Goal: Task Accomplishment & Management: Manage account settings

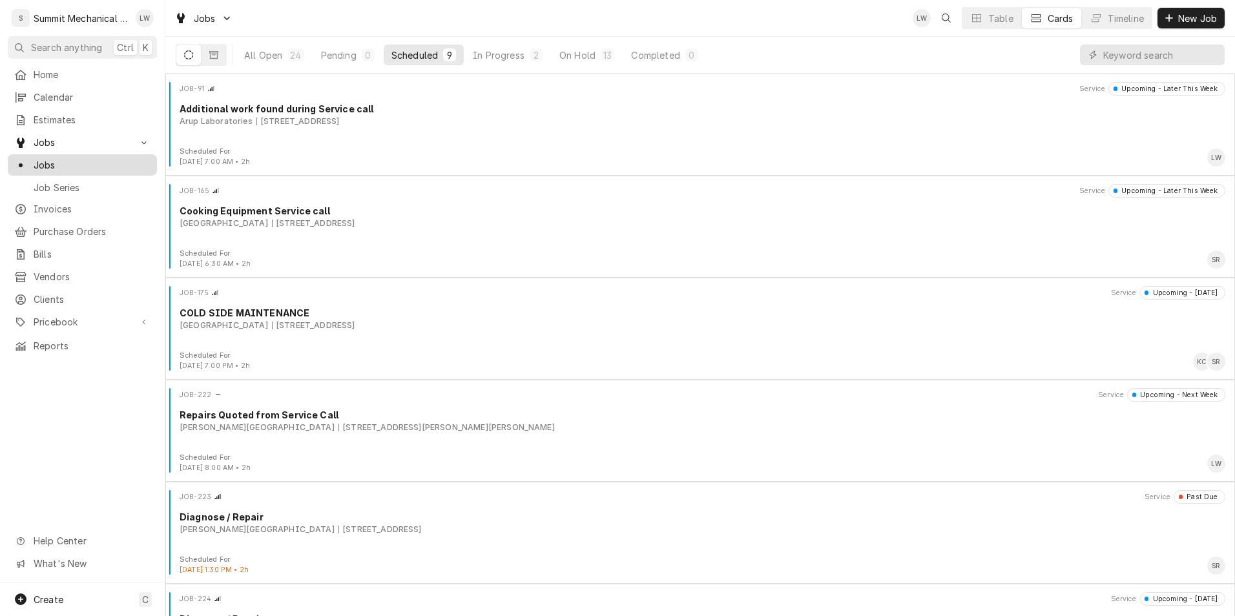
click at [70, 158] on span "Jobs" at bounding box center [92, 165] width 117 height 14
click at [599, 50] on button "On Hold 13" at bounding box center [586, 55] width 70 height 21
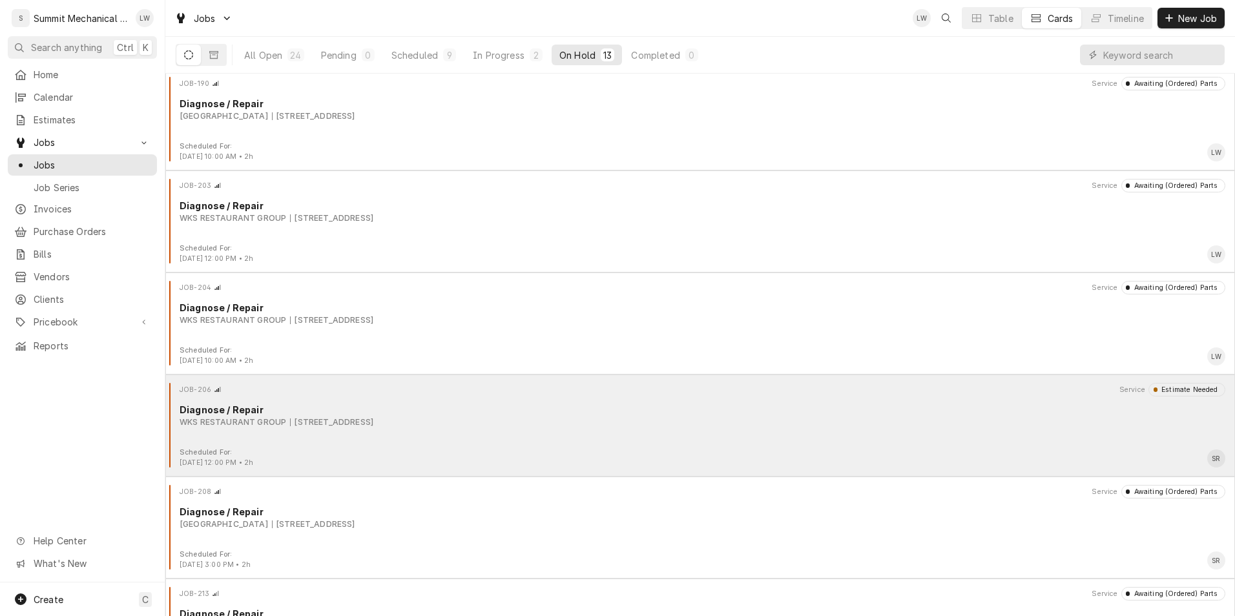
scroll to position [606, 0]
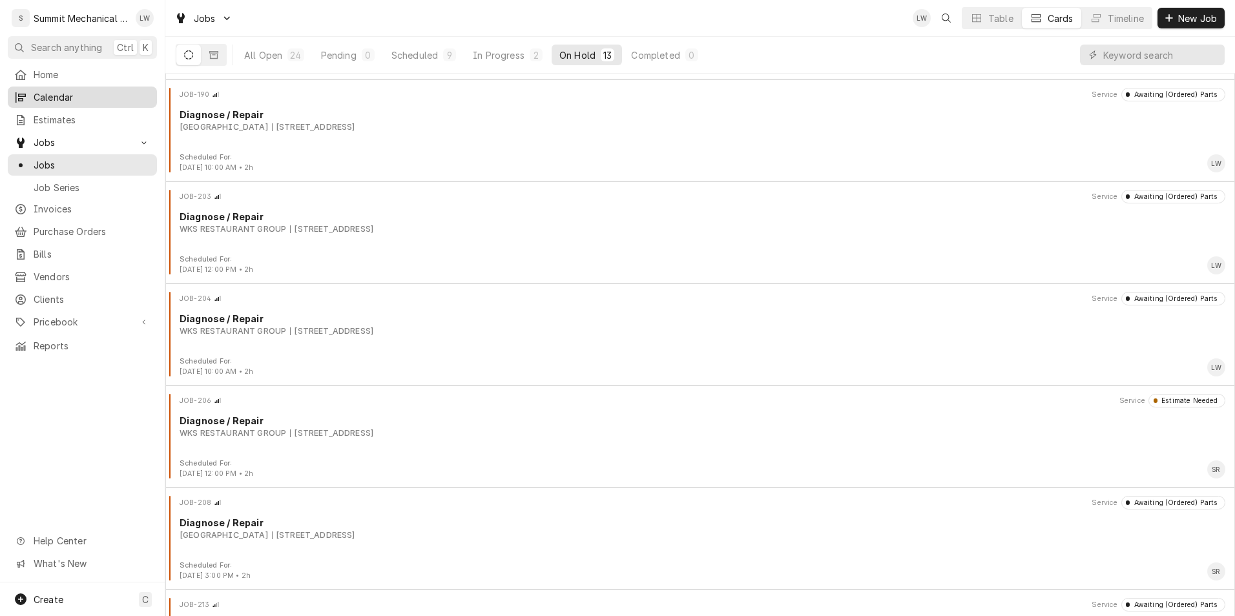
click at [51, 90] on span "Calendar" at bounding box center [92, 97] width 117 height 14
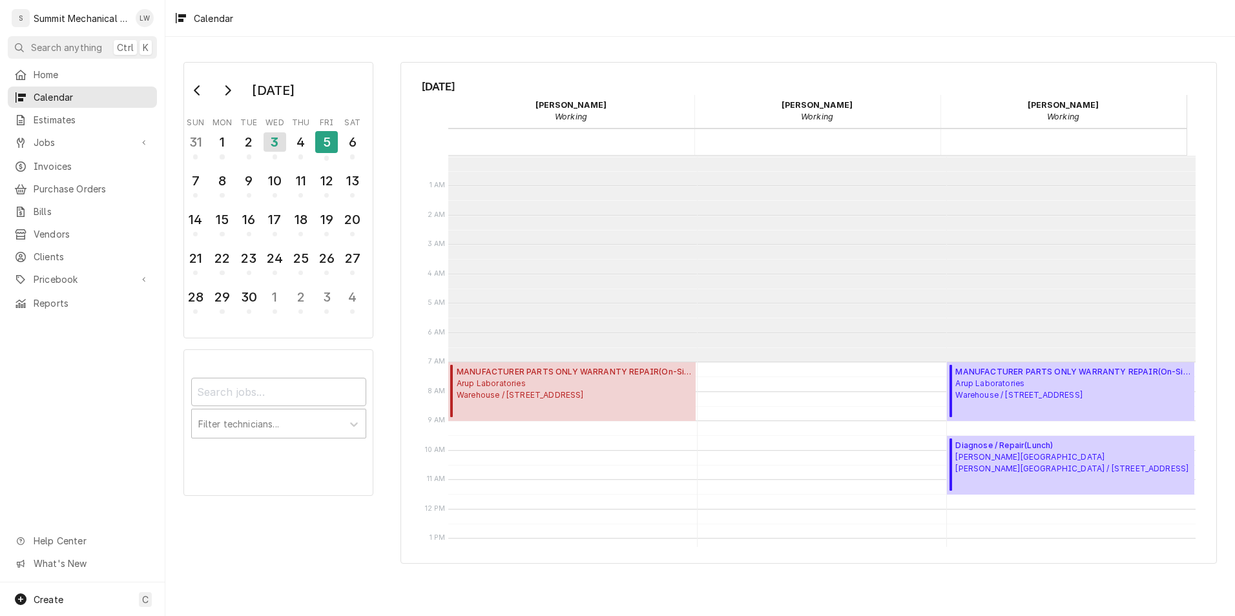
scroll to position [206, 0]
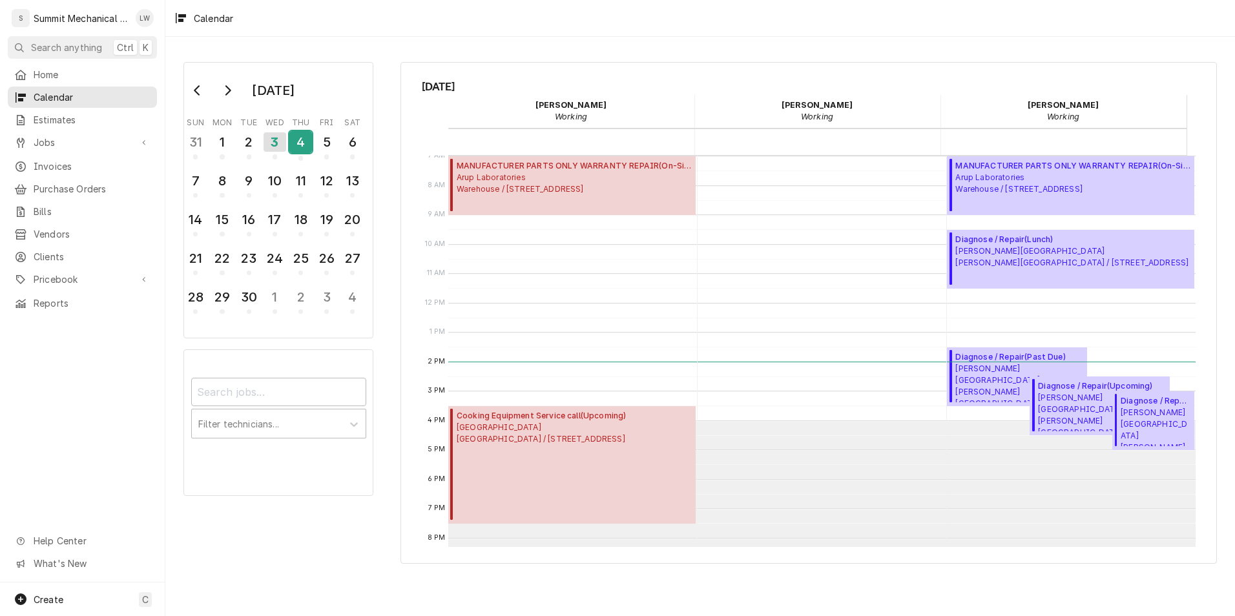
click at [300, 141] on div "4" at bounding box center [300, 142] width 23 height 22
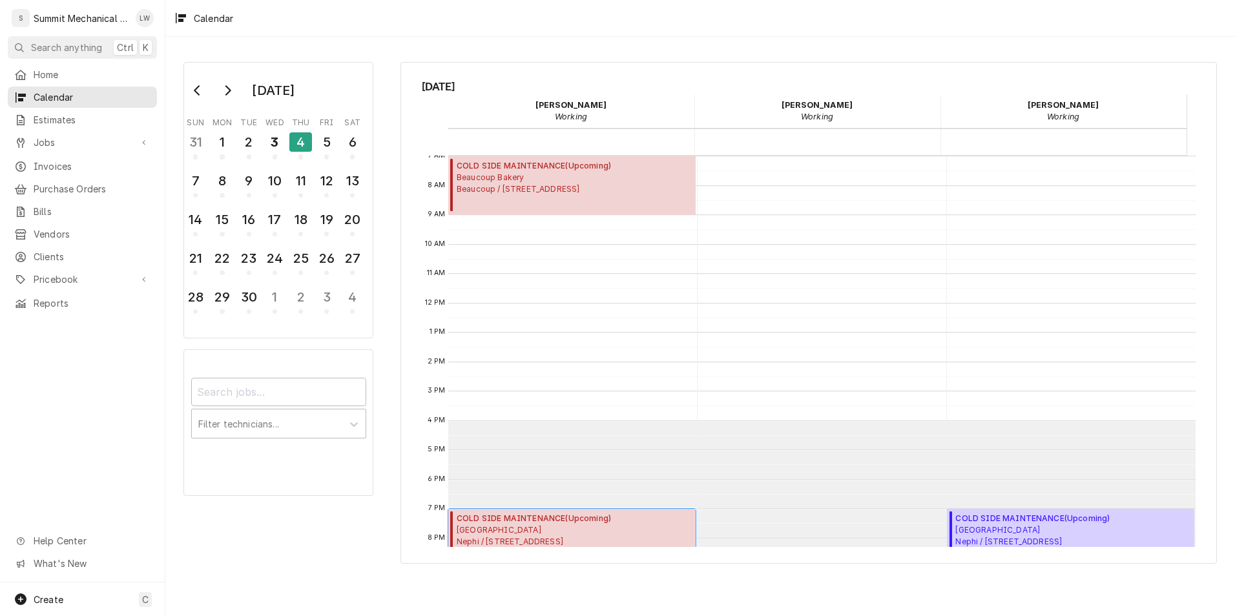
click at [588, 533] on span "Central Valley Medical Center Nephi / 48 West 1500 North, Nephi, UT 84648" at bounding box center [534, 535] width 154 height 23
click at [278, 145] on div "3" at bounding box center [274, 142] width 23 height 22
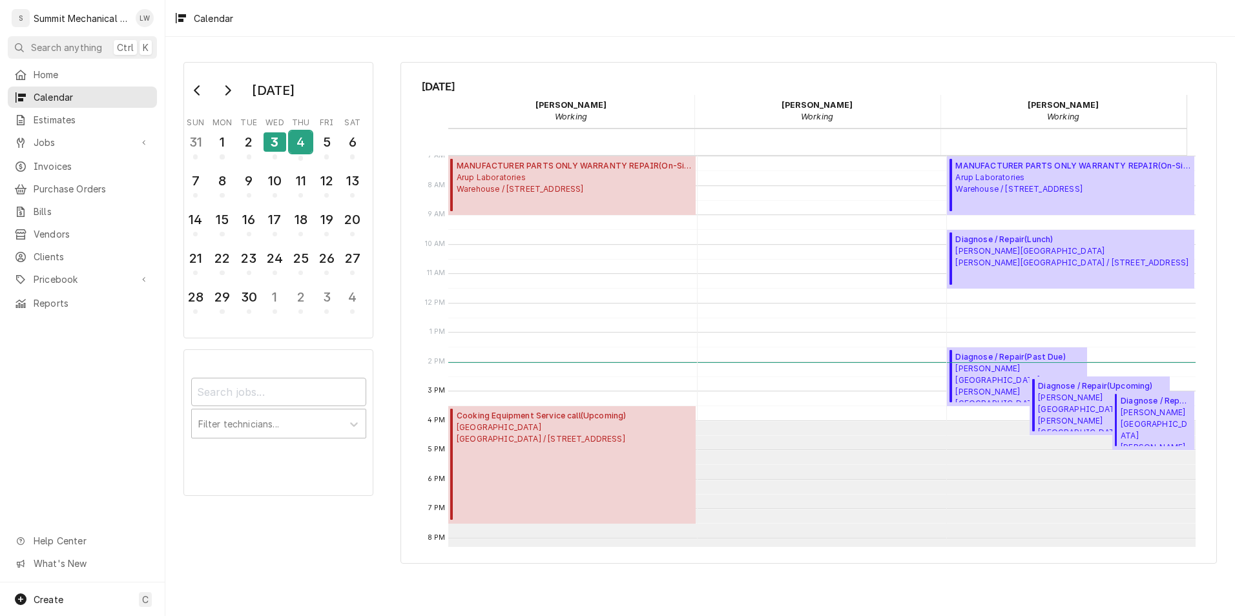
click at [303, 139] on div "4" at bounding box center [300, 142] width 23 height 22
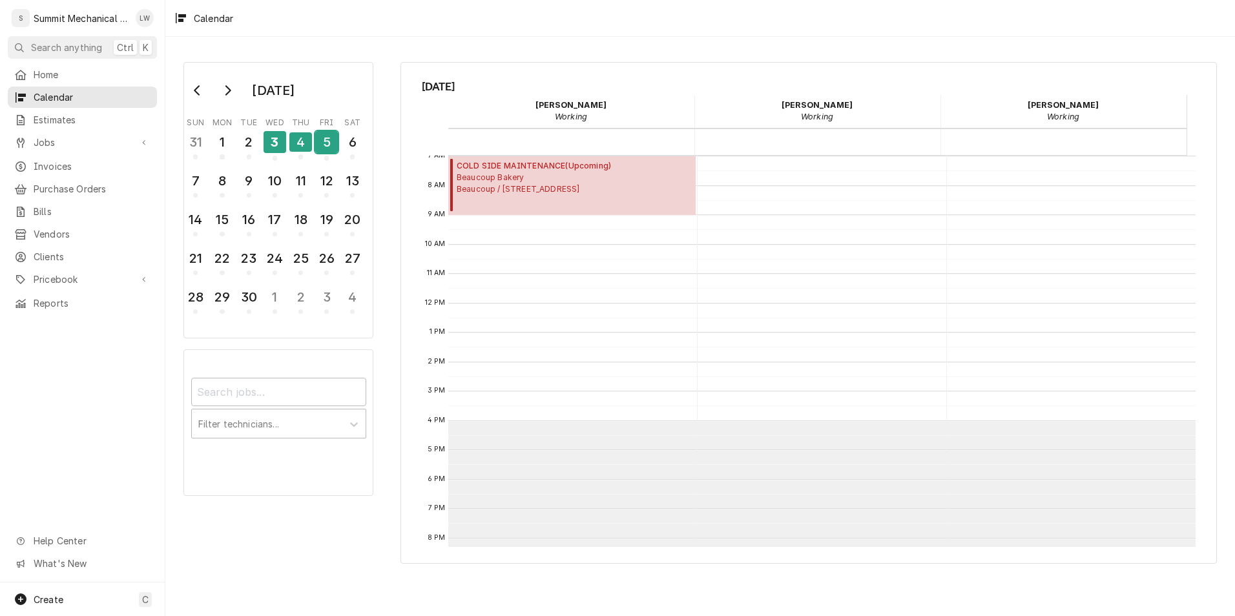
click at [332, 139] on div "5" at bounding box center [326, 142] width 23 height 22
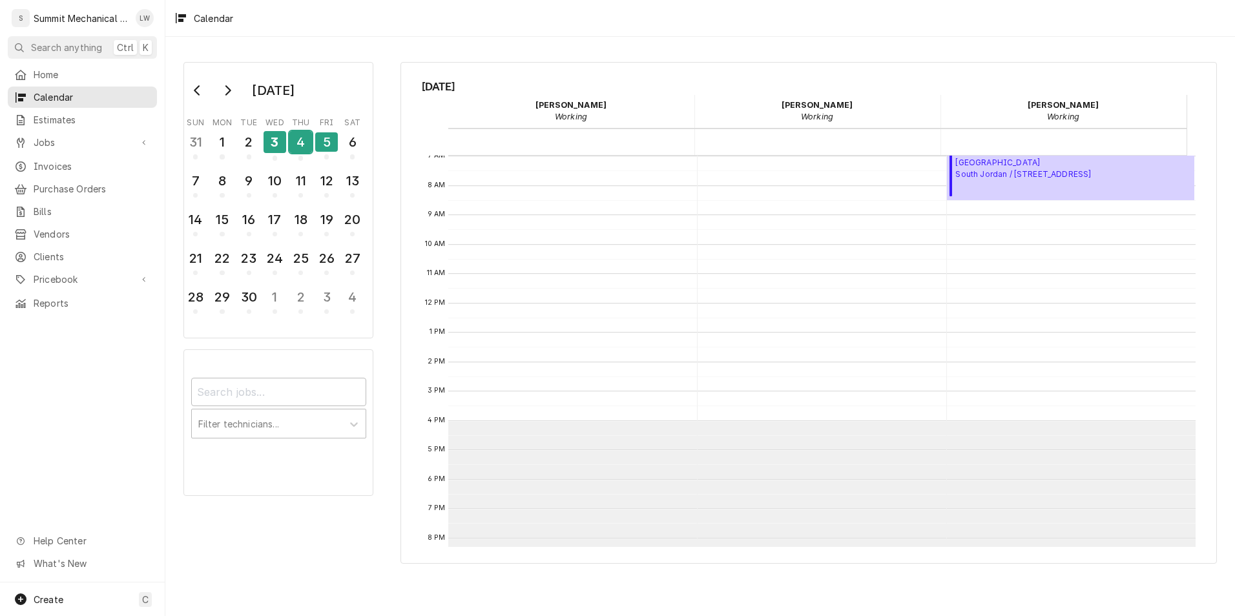
click at [309, 144] on div "4" at bounding box center [300, 142] width 23 height 22
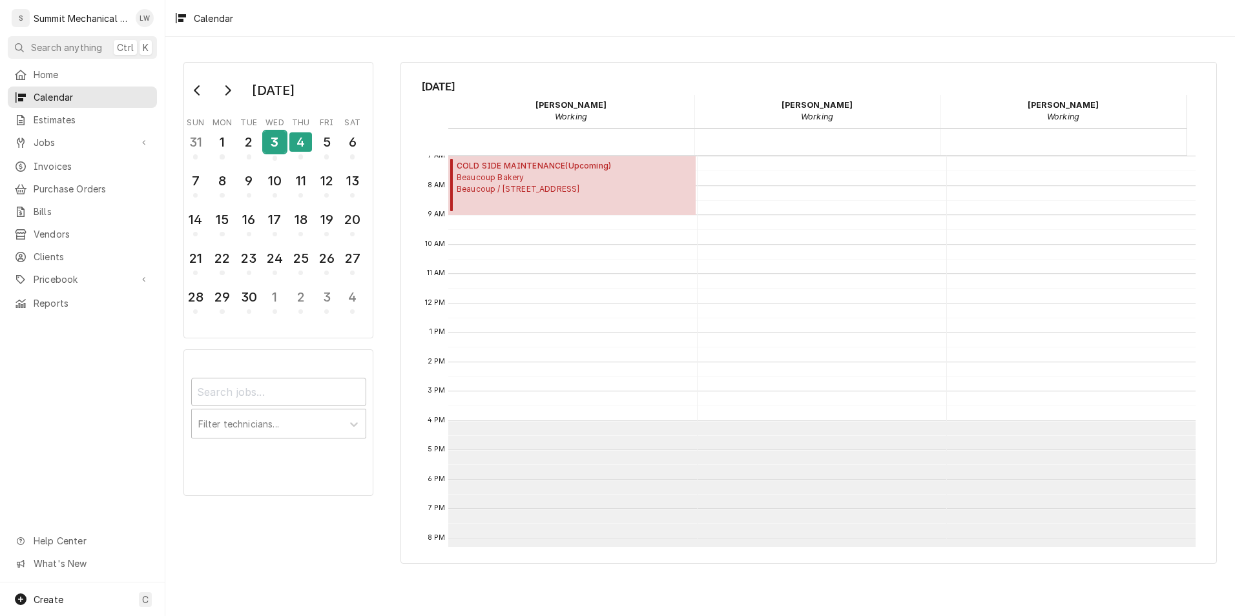
click at [273, 143] on div "3" at bounding box center [274, 142] width 23 height 22
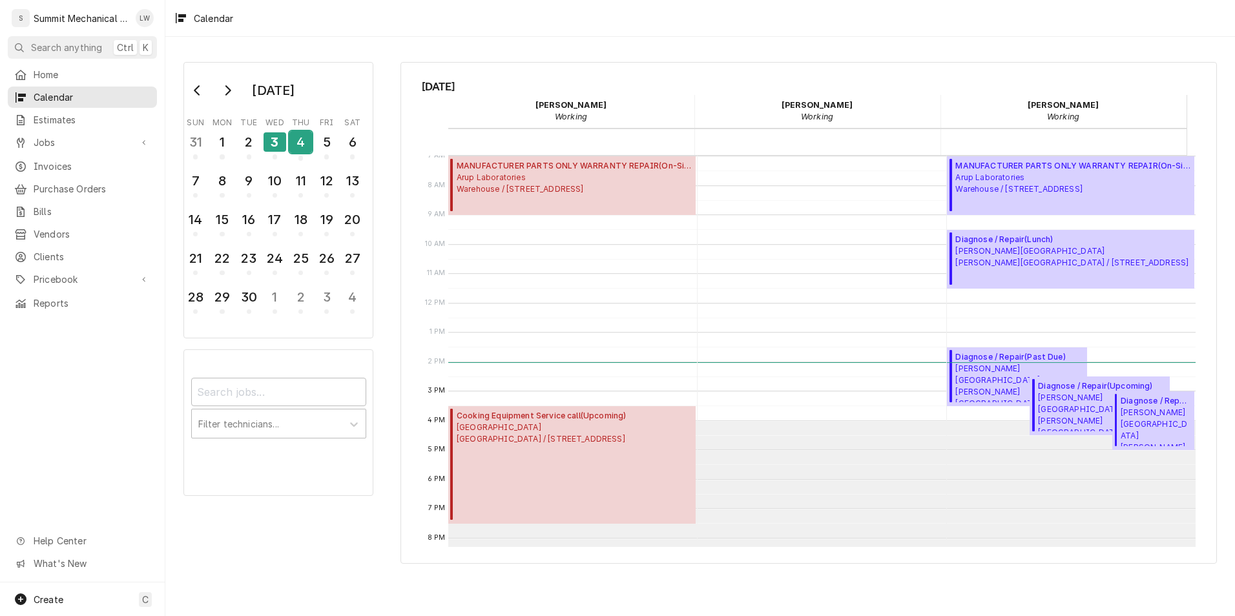
click at [300, 143] on div "4" at bounding box center [300, 142] width 23 height 22
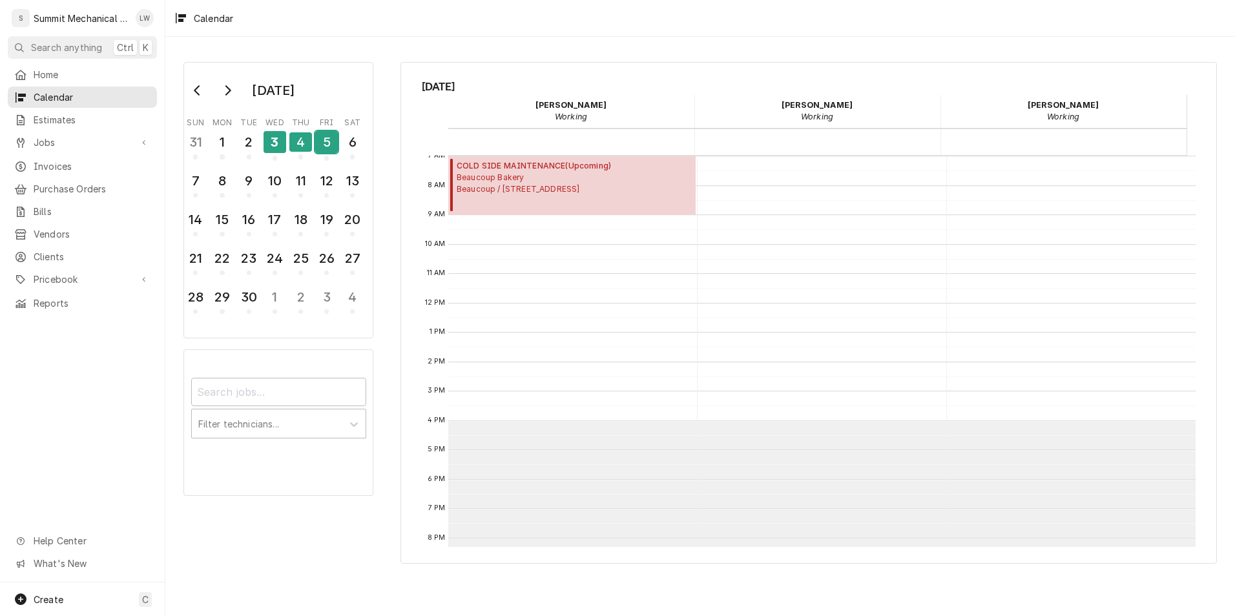
click at [338, 142] on button "5" at bounding box center [327, 145] width 26 height 35
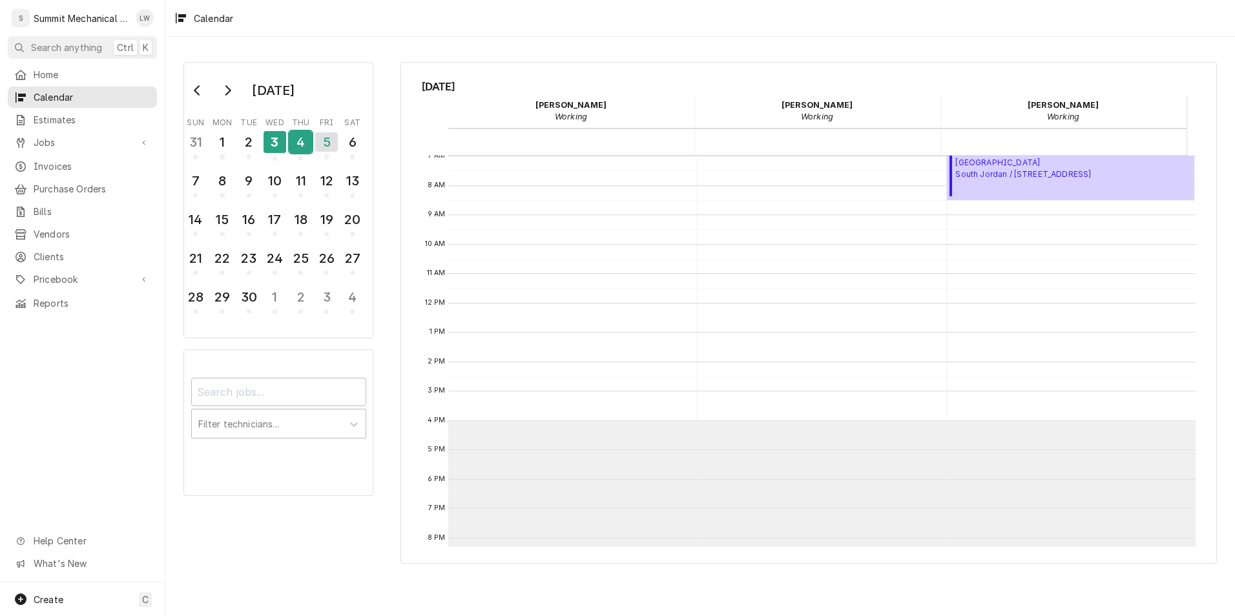
click at [306, 140] on div "4" at bounding box center [300, 142] width 23 height 22
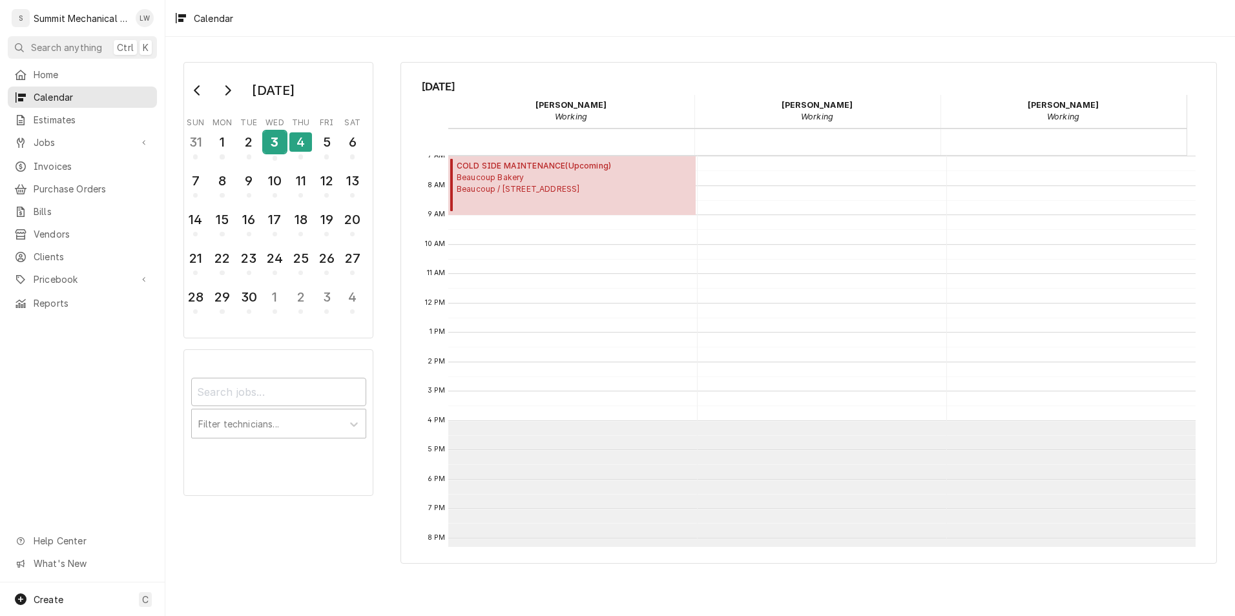
click at [282, 138] on div "3" at bounding box center [274, 142] width 23 height 22
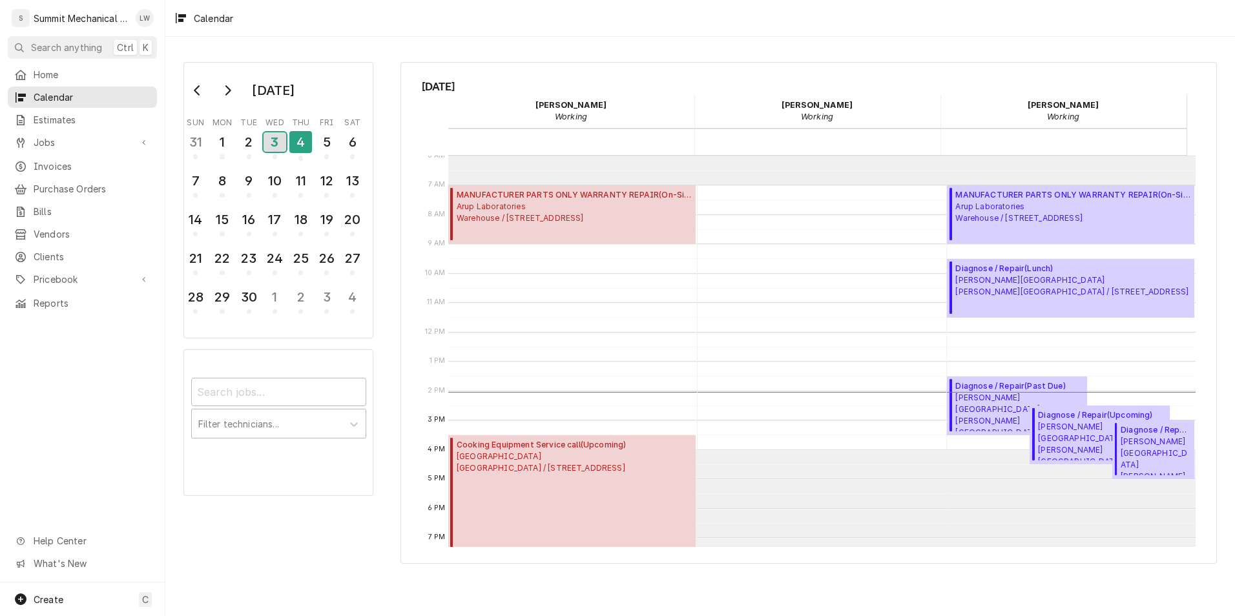
scroll to position [178, 0]
drag, startPoint x: 961, startPoint y: 411, endPoint x: 978, endPoint y: 421, distance: 19.9
click at [978, 421] on span "Murray School District Murray High School / 5440 State St, Murray, UT 84107" at bounding box center [1019, 410] width 128 height 39
click at [1055, 434] on span "Murray School District Murray High School / 5440 State St, Murray, UT 84107" at bounding box center [1102, 439] width 128 height 39
click at [254, 139] on div "2" at bounding box center [249, 142] width 23 height 22
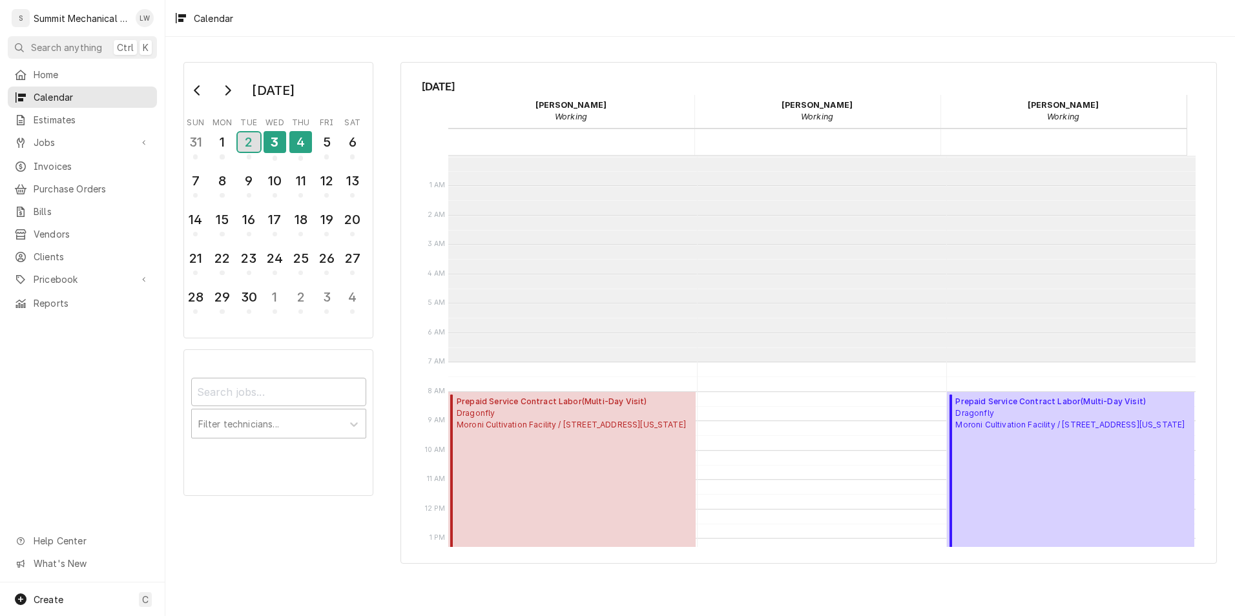
scroll to position [206, 0]
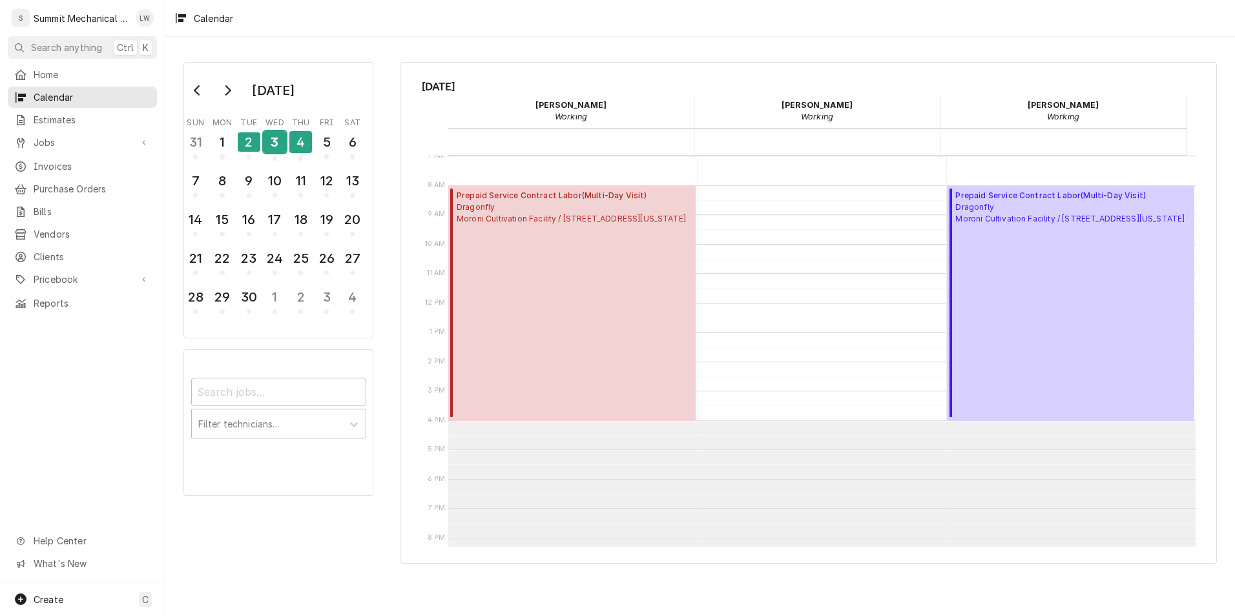
click at [272, 141] on div "3" at bounding box center [274, 142] width 23 height 22
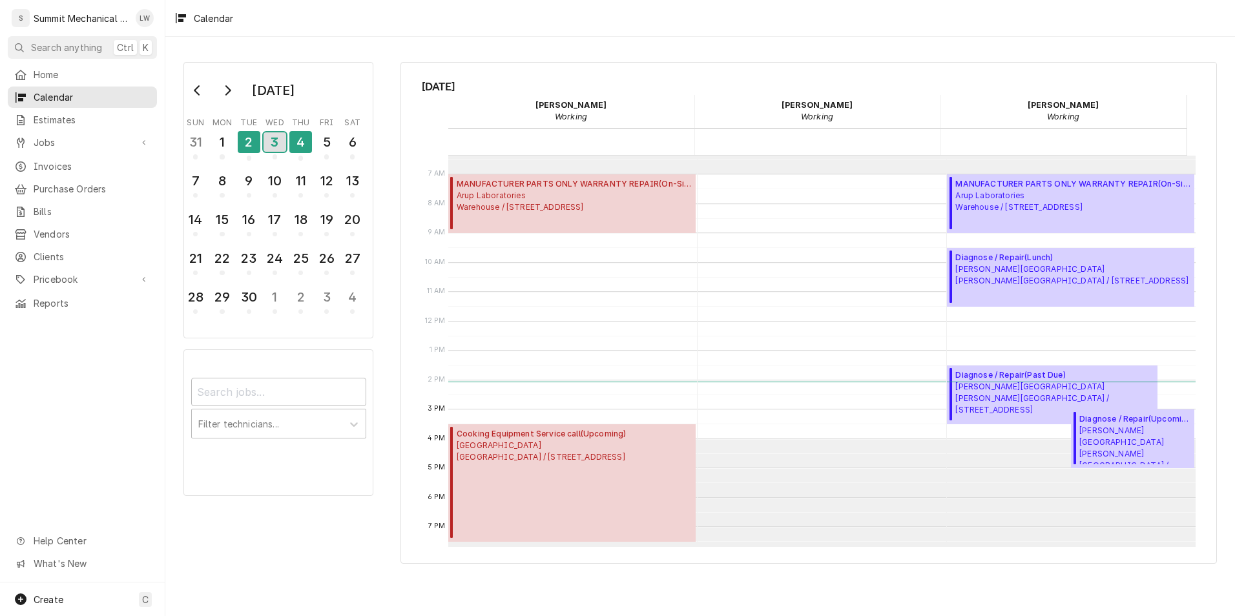
scroll to position [181, 0]
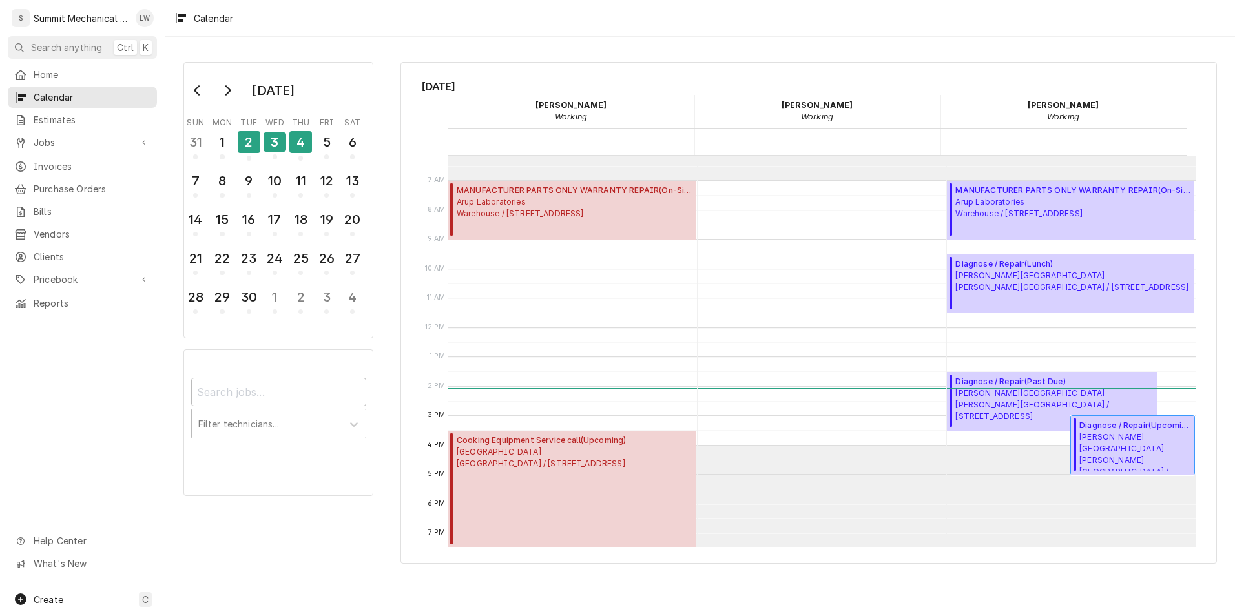
click at [1105, 438] on span "Murray School District Murray High School / 5440 State St, Murray, UT 84107" at bounding box center [1134, 450] width 111 height 39
click at [247, 138] on div "2" at bounding box center [249, 142] width 23 height 22
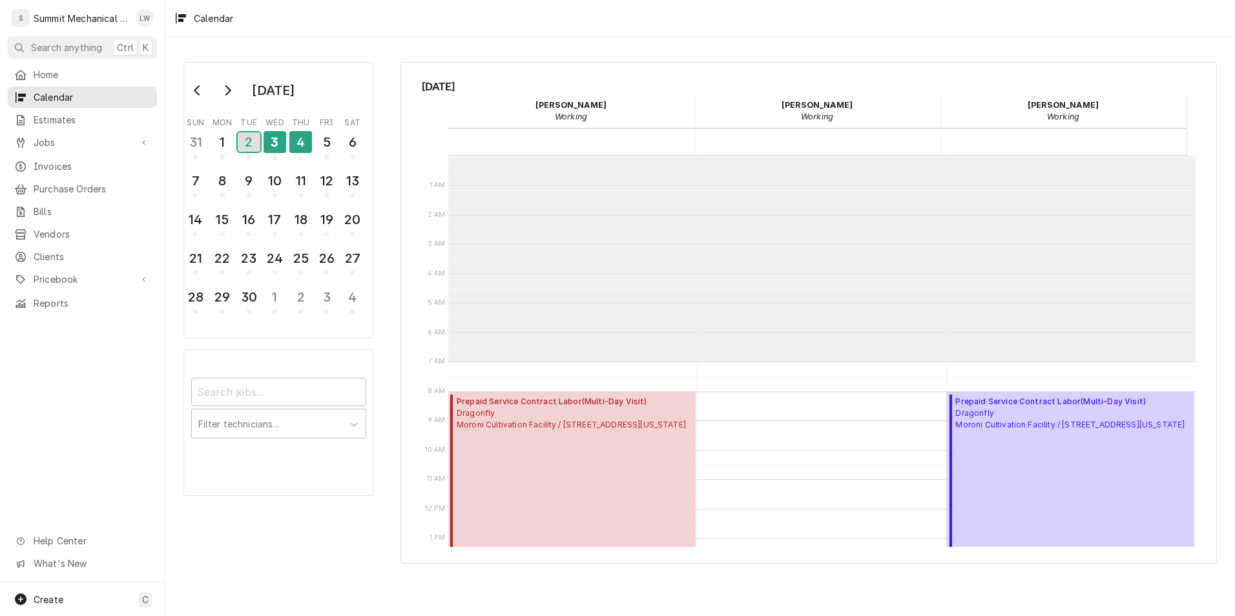
scroll to position [206, 0]
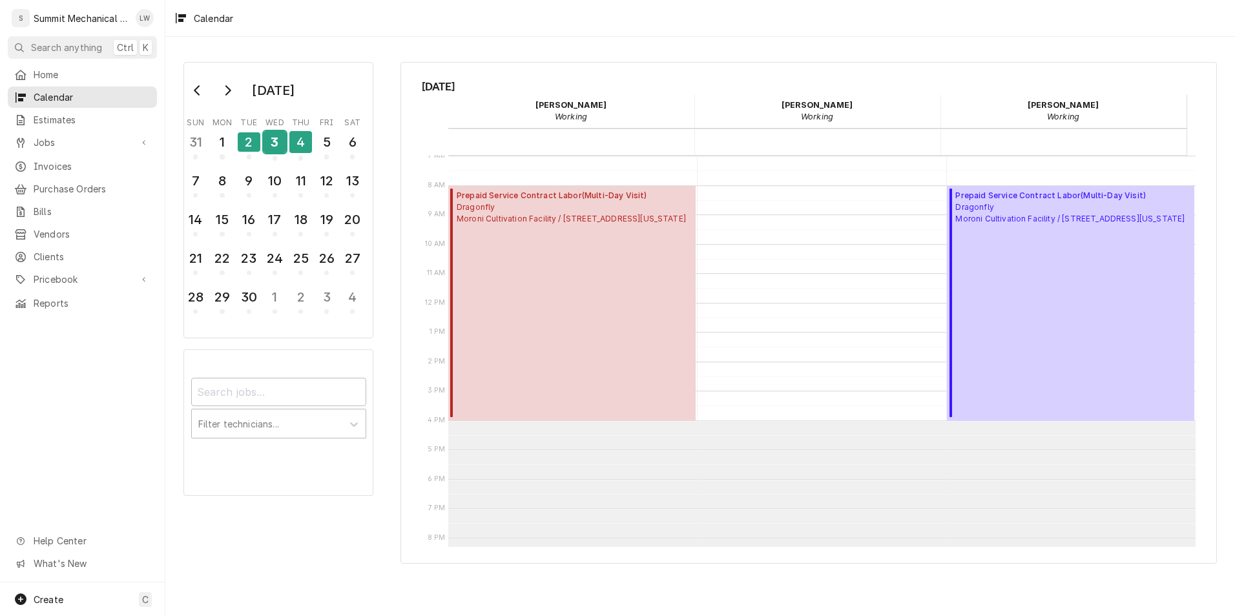
click at [276, 140] on div "3" at bounding box center [274, 142] width 23 height 22
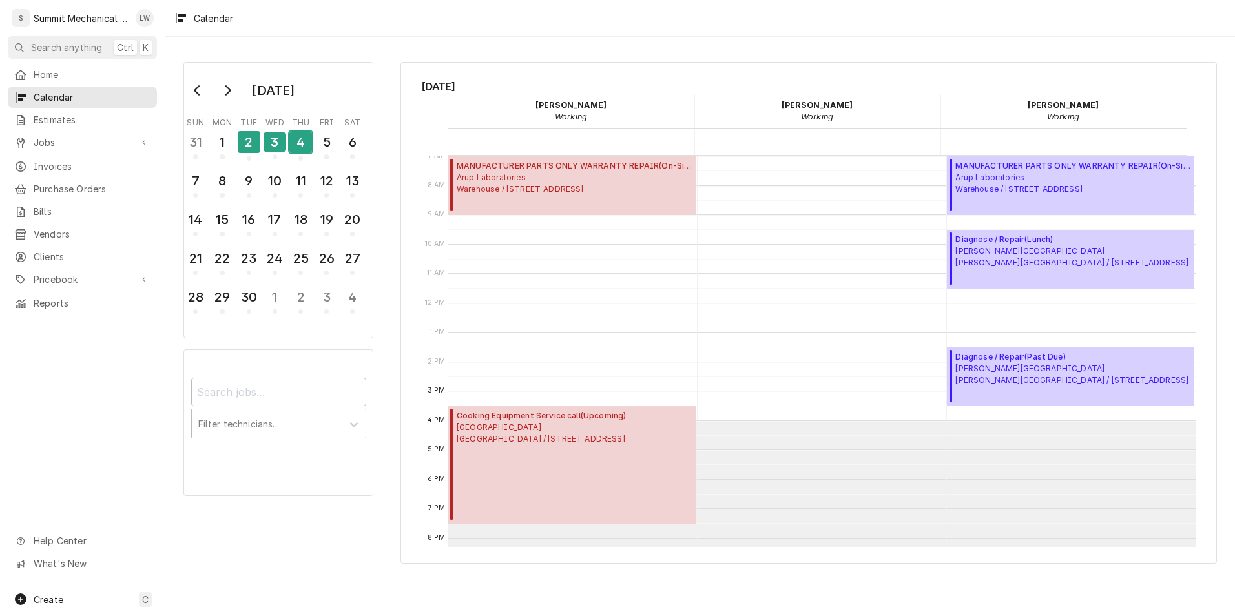
click at [293, 141] on div "4" at bounding box center [300, 142] width 23 height 22
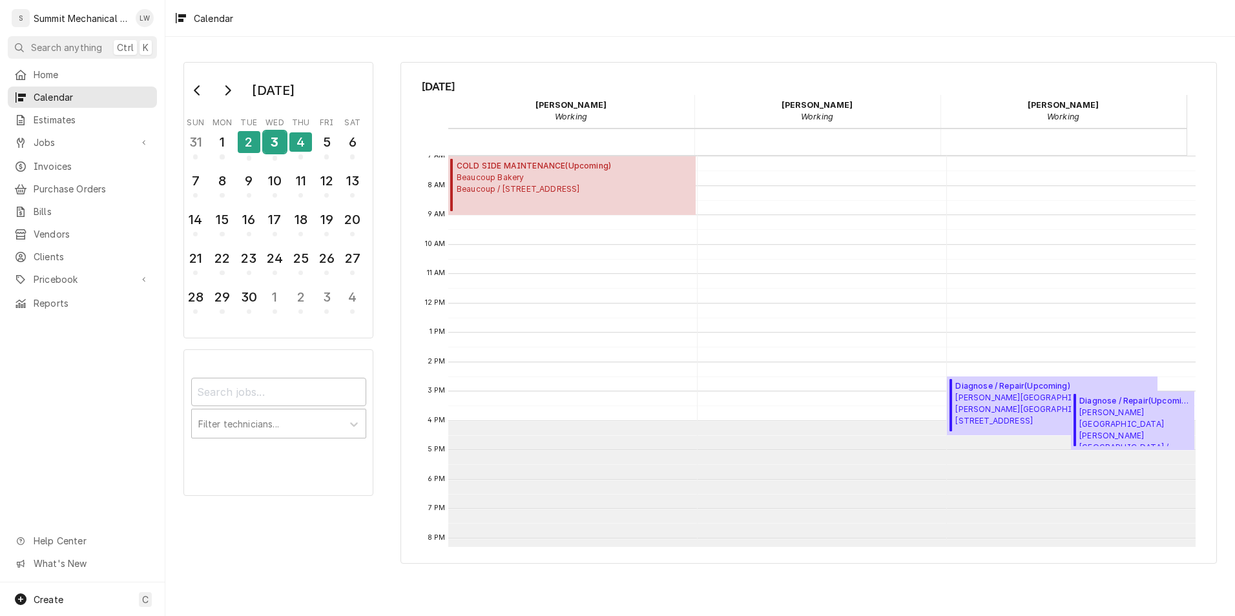
click at [272, 138] on div "3" at bounding box center [274, 142] width 23 height 22
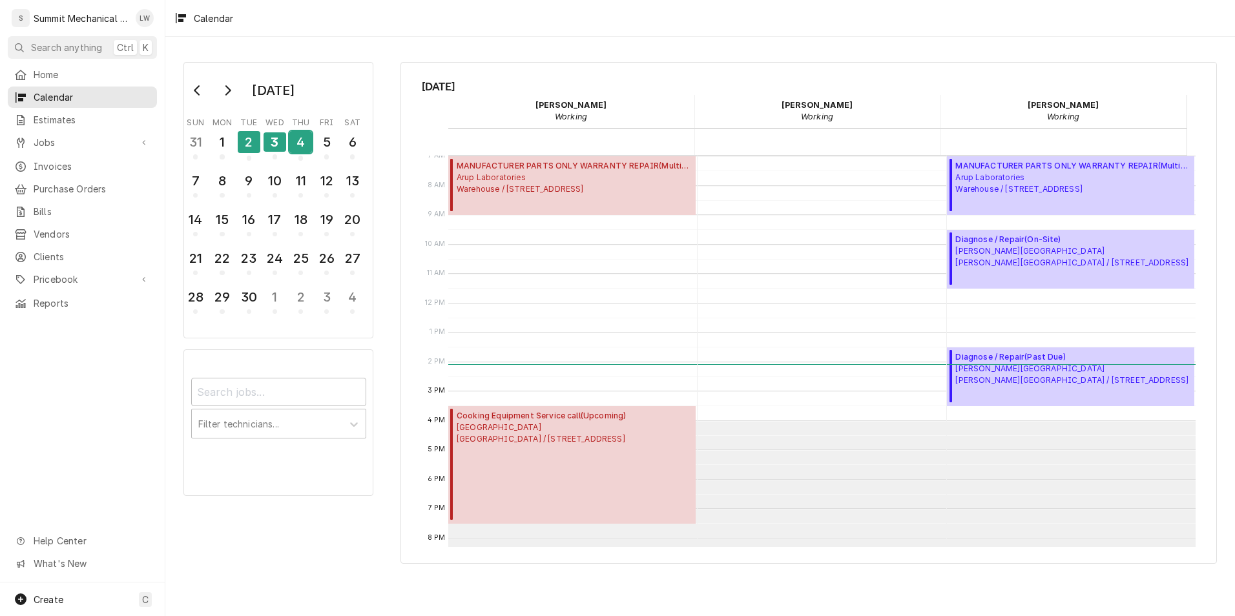
click at [301, 145] on div "4" at bounding box center [300, 142] width 23 height 22
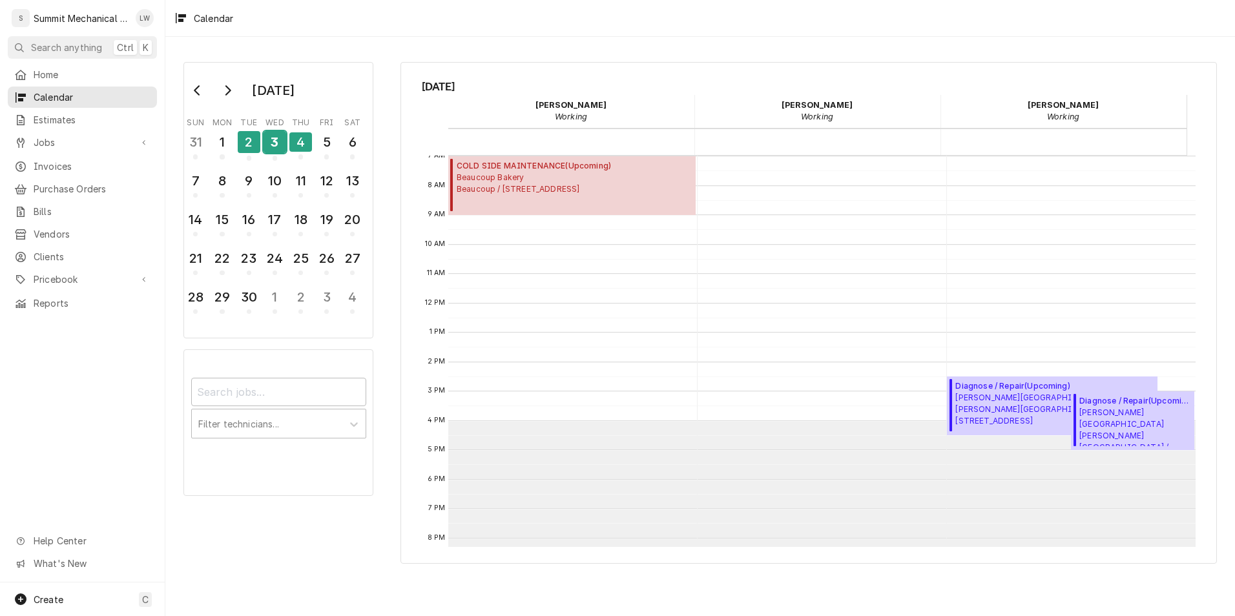
click at [278, 135] on div "3" at bounding box center [274, 142] width 23 height 22
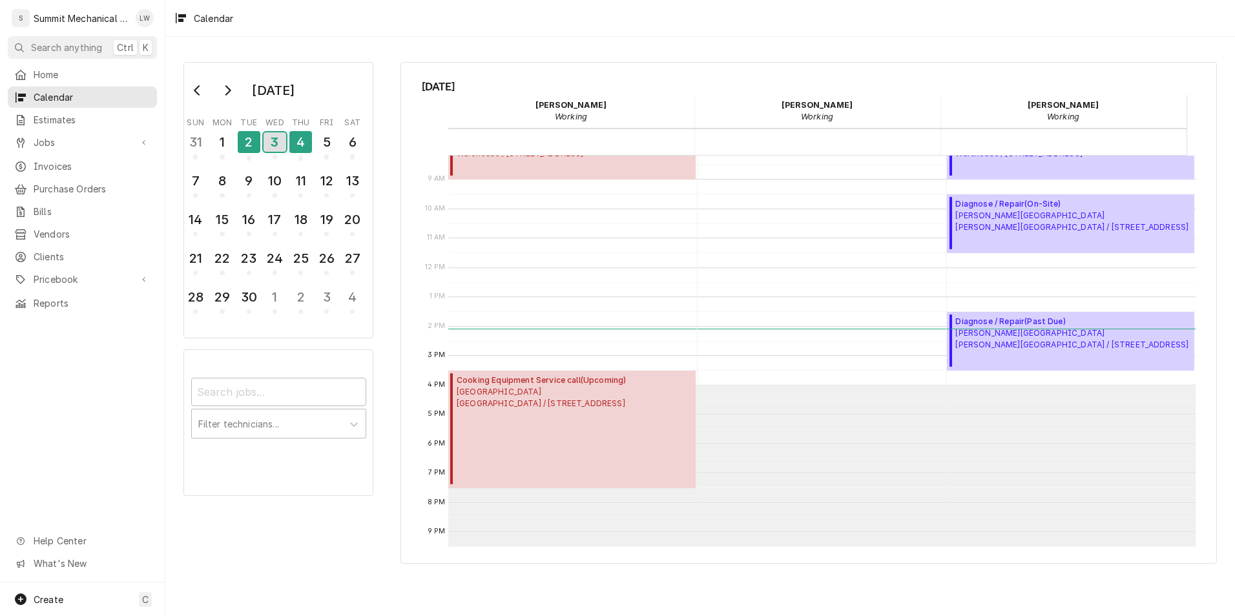
scroll to position [243, 0]
click at [296, 147] on div "4" at bounding box center [300, 142] width 23 height 22
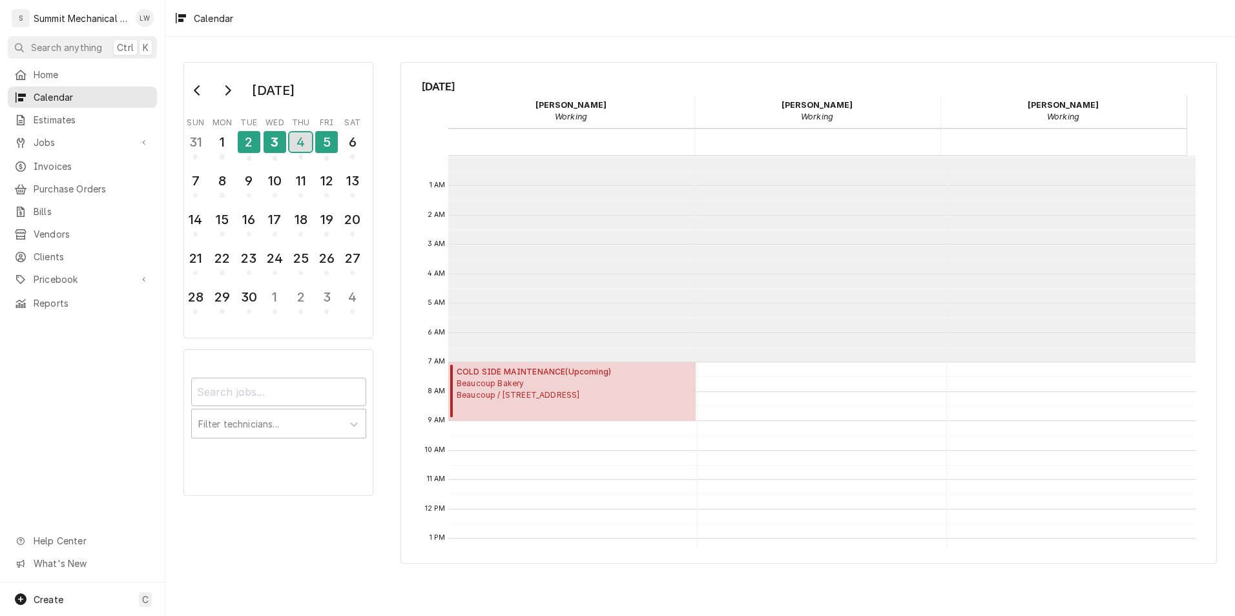
scroll to position [206, 0]
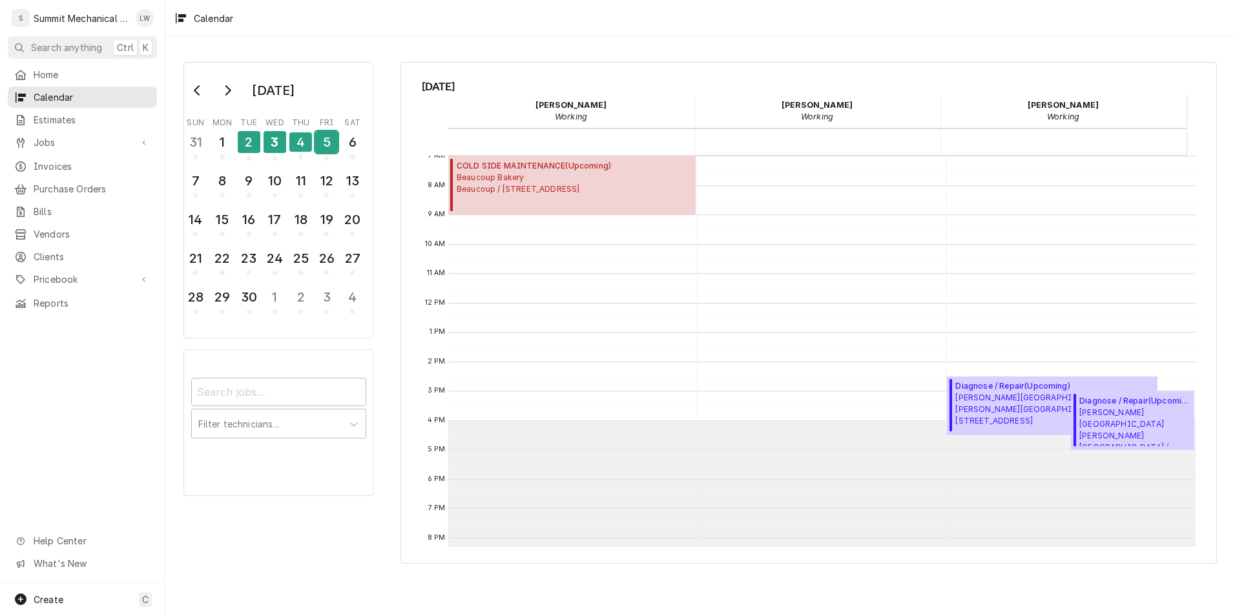
click at [330, 141] on div "5" at bounding box center [326, 142] width 23 height 22
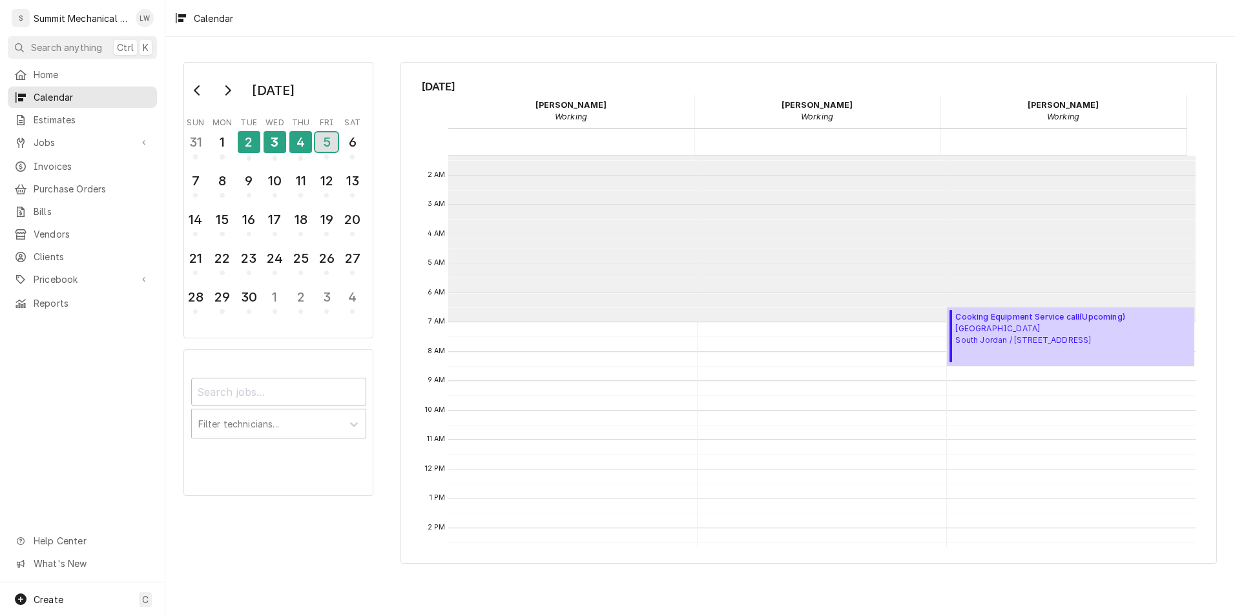
scroll to position [0, 0]
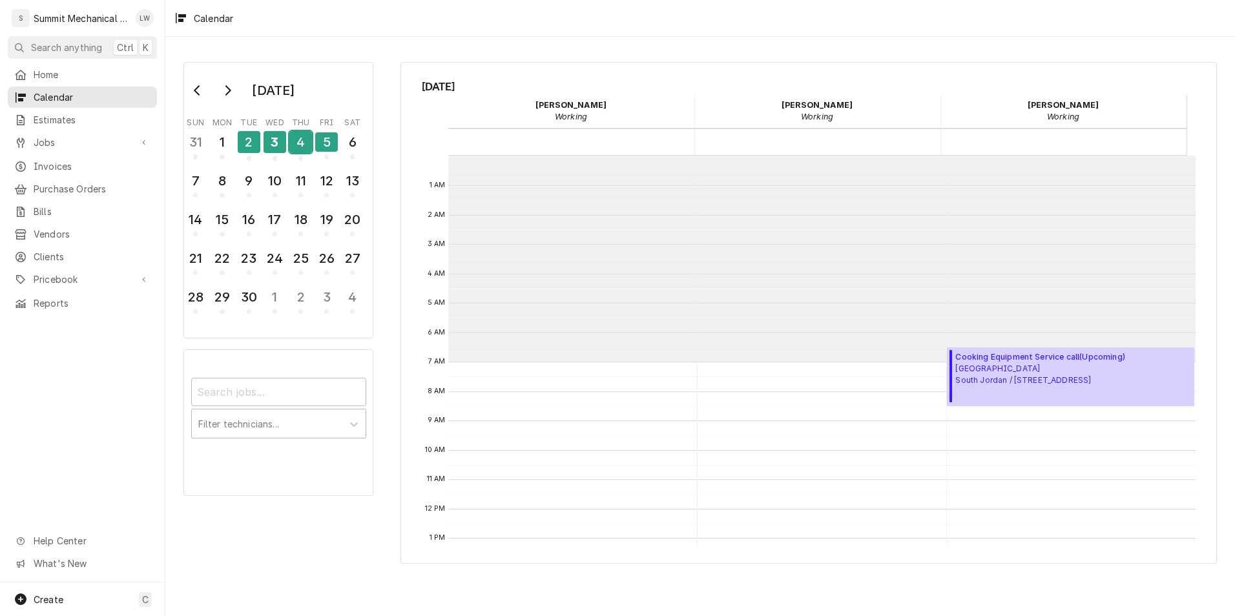
click at [298, 147] on div "4" at bounding box center [300, 142] width 23 height 22
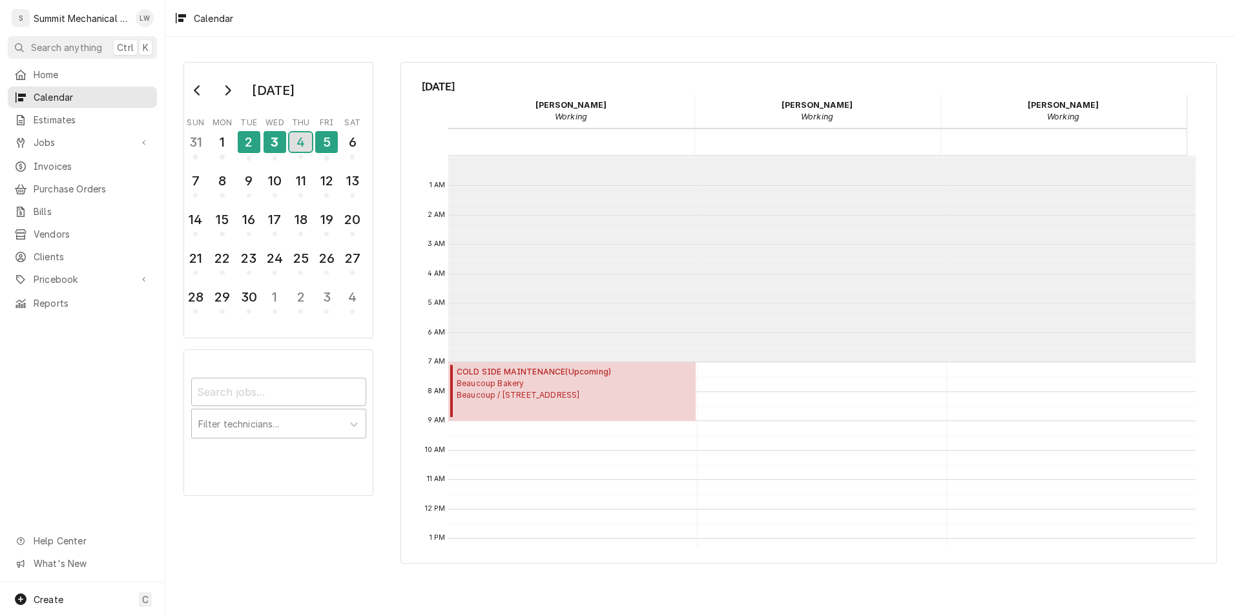
scroll to position [206, 0]
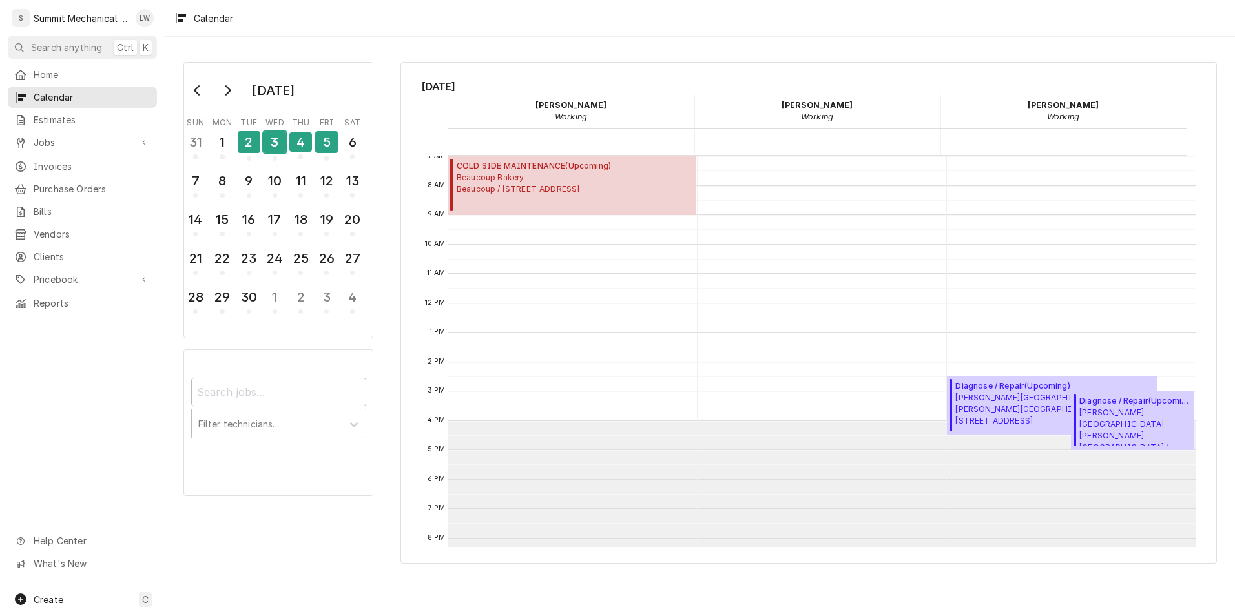
click at [276, 140] on div "3" at bounding box center [274, 142] width 23 height 22
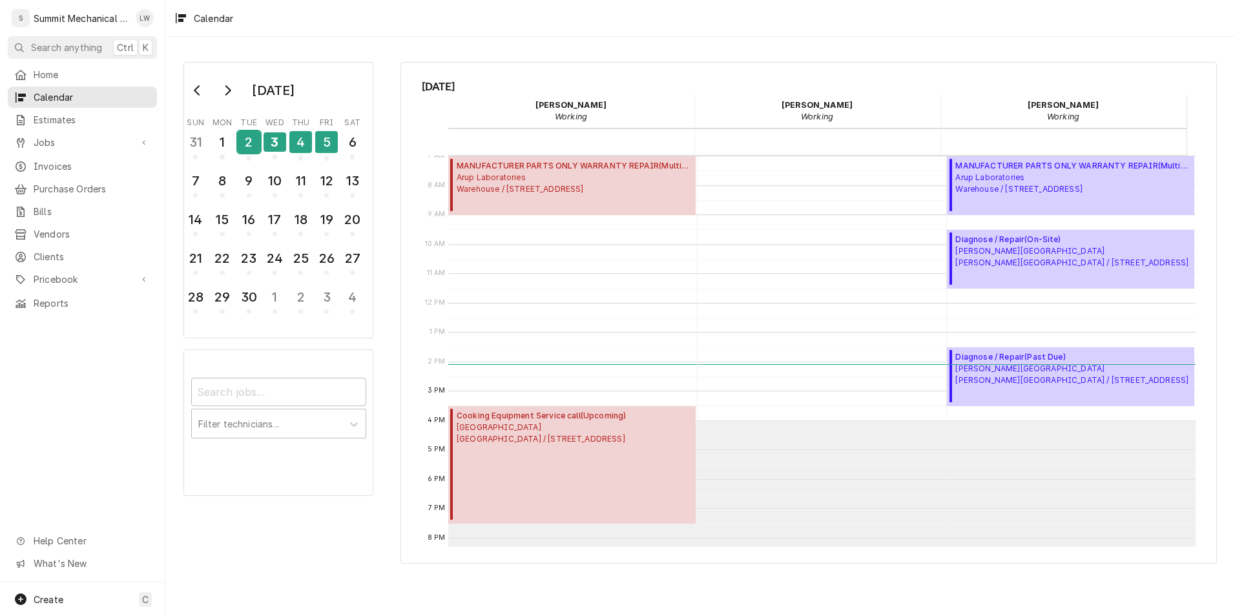
click at [248, 134] on div "2" at bounding box center [249, 142] width 23 height 22
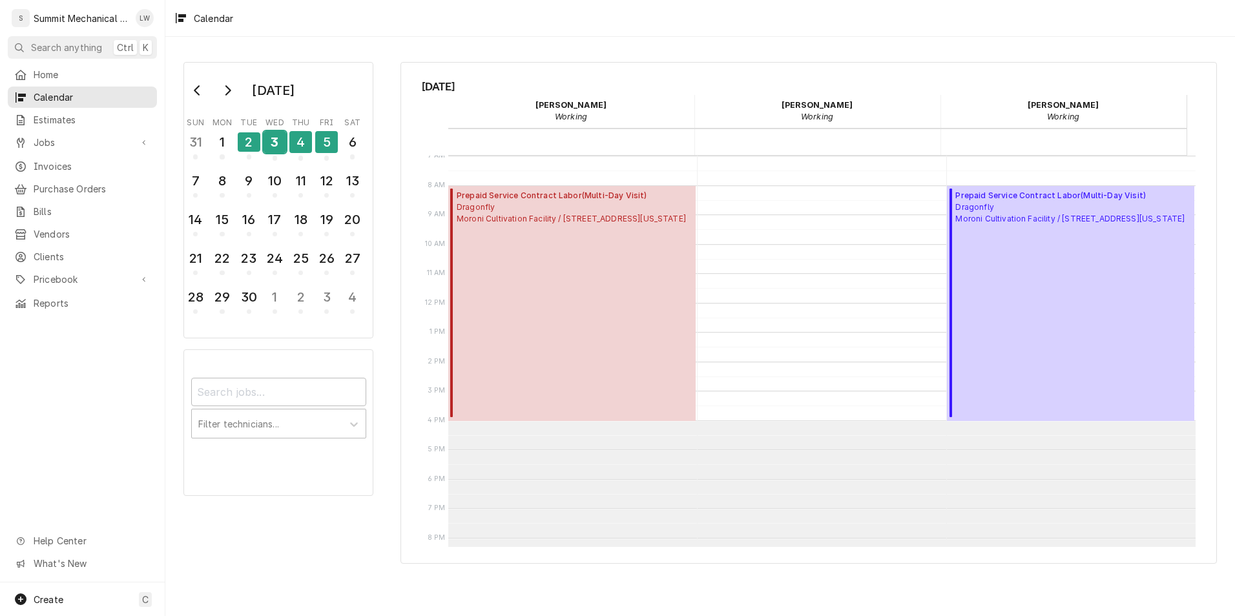
click at [275, 134] on div "3" at bounding box center [274, 142] width 23 height 22
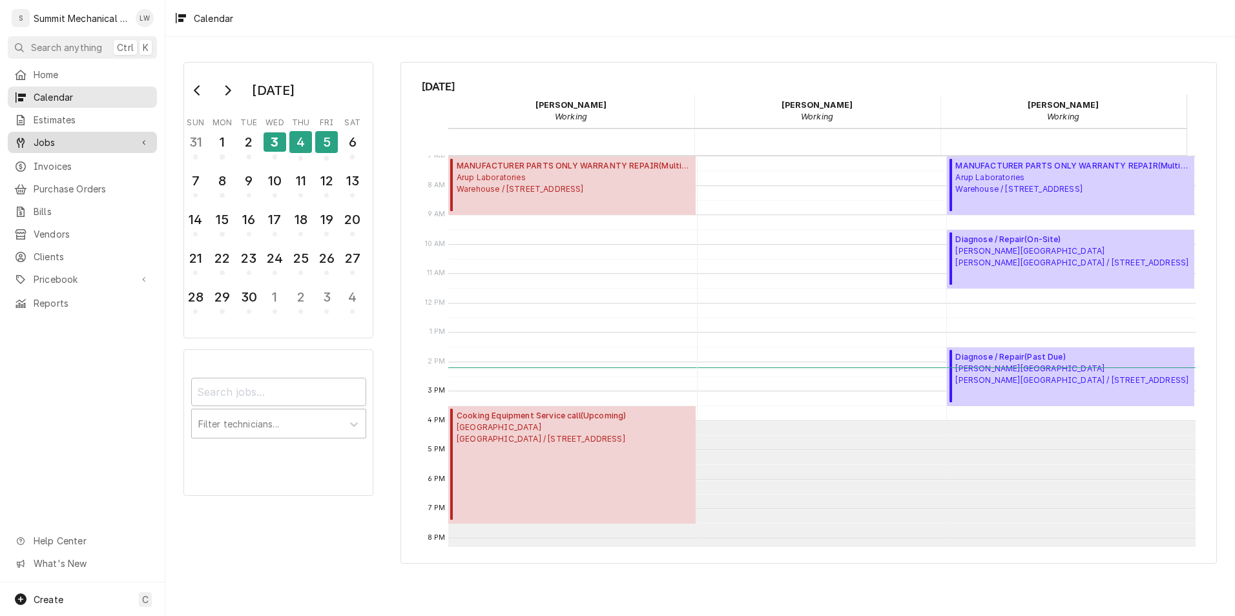
click at [65, 136] on span "Jobs" at bounding box center [83, 143] width 98 height 14
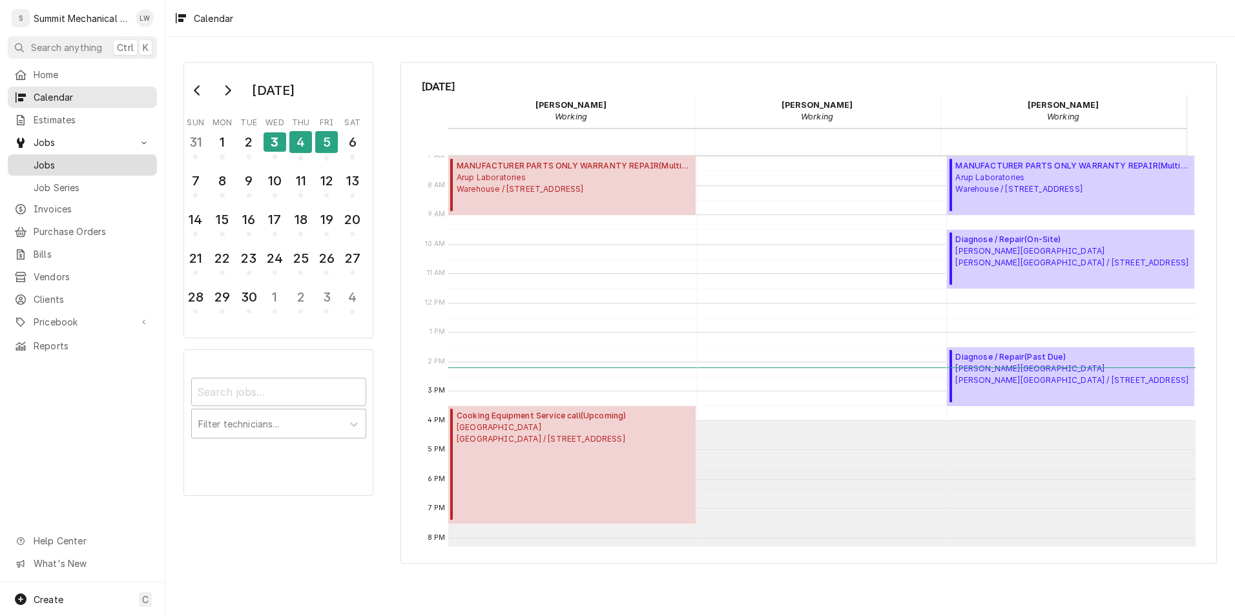
click at [63, 169] on link "Jobs" at bounding box center [82, 164] width 149 height 21
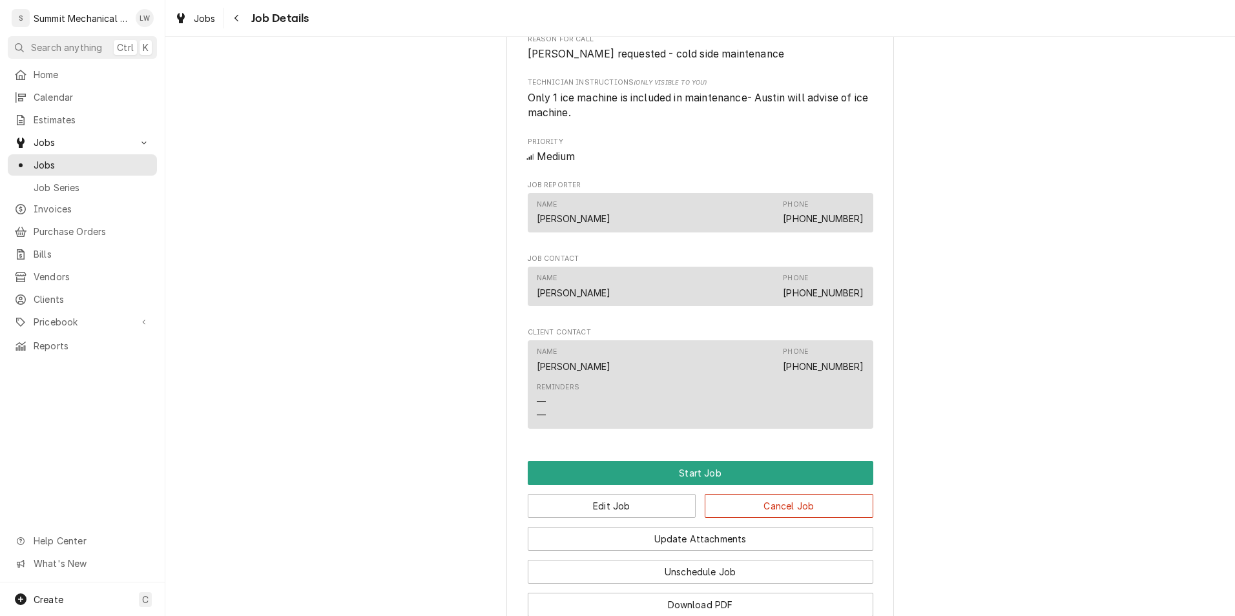
scroll to position [772, 0]
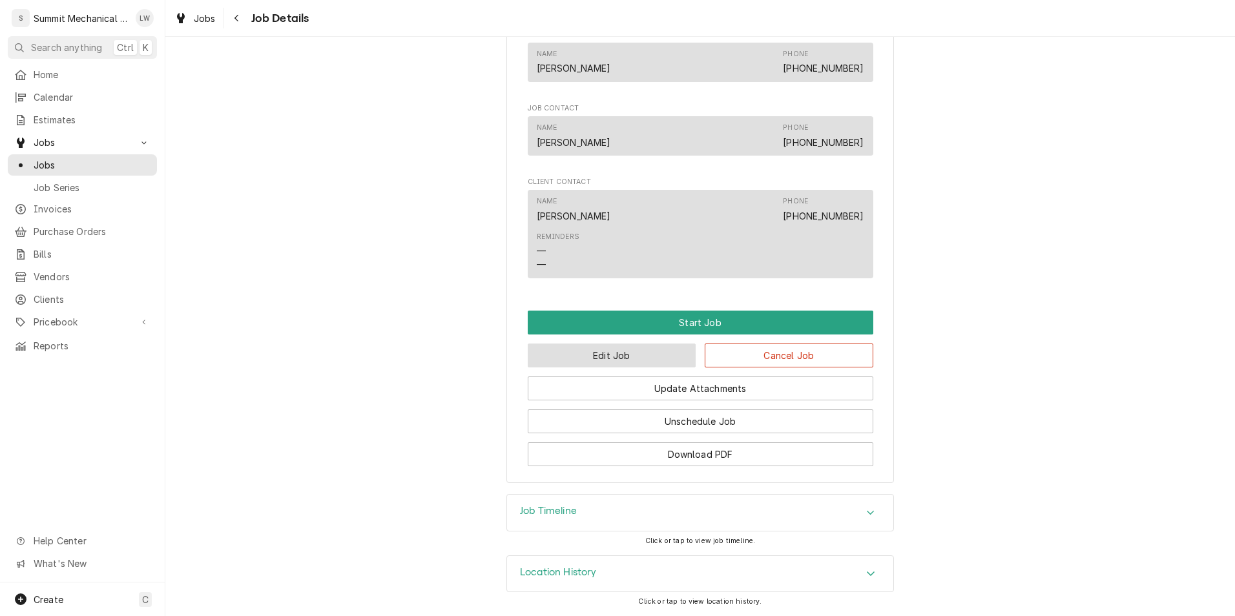
click at [606, 354] on button "Edit Job" at bounding box center [612, 356] width 169 height 24
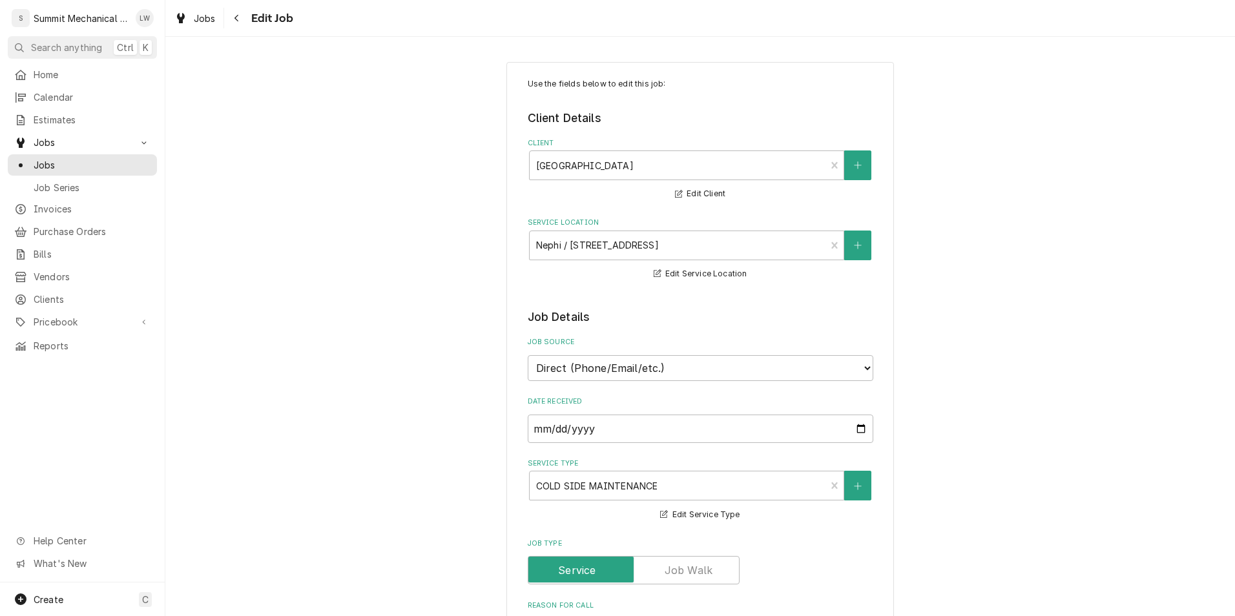
type textarea "x"
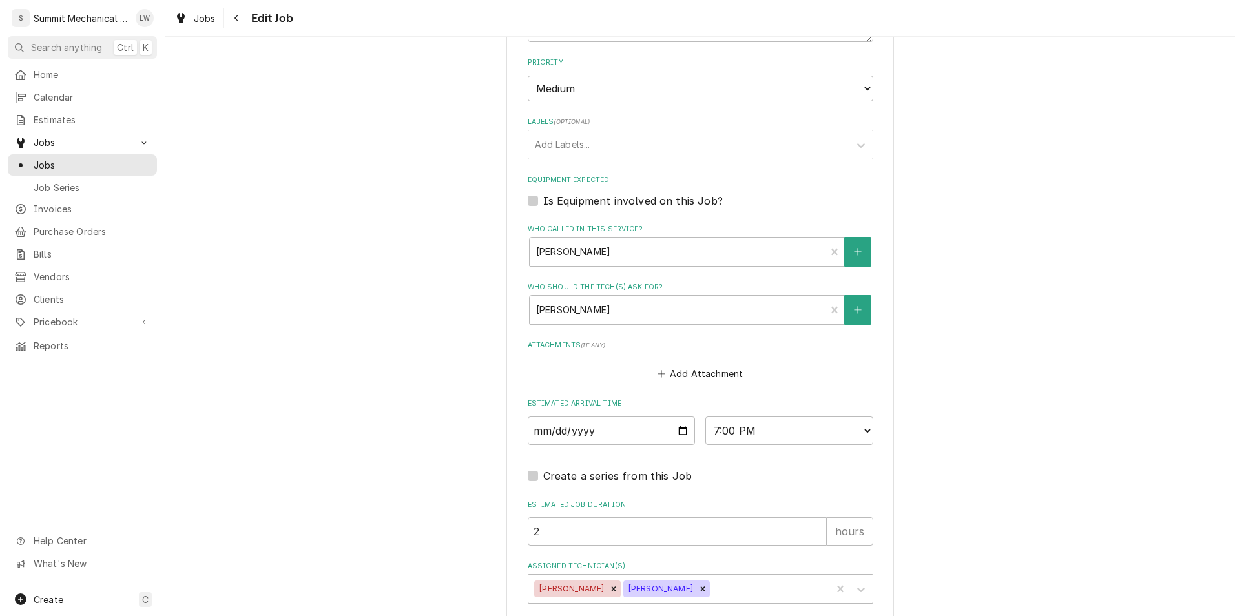
scroll to position [792, 0]
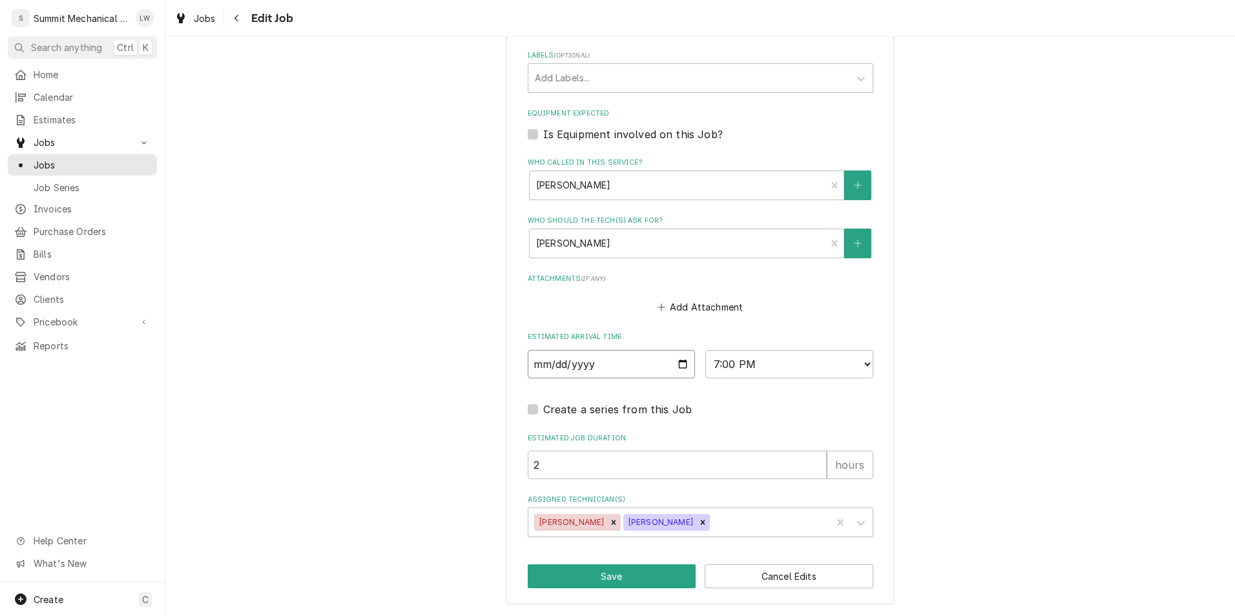
click at [679, 363] on input "2025-09-04" at bounding box center [612, 364] width 168 height 28
type input "2025-09-08"
click at [593, 570] on button "Save" at bounding box center [612, 576] width 169 height 24
type textarea "x"
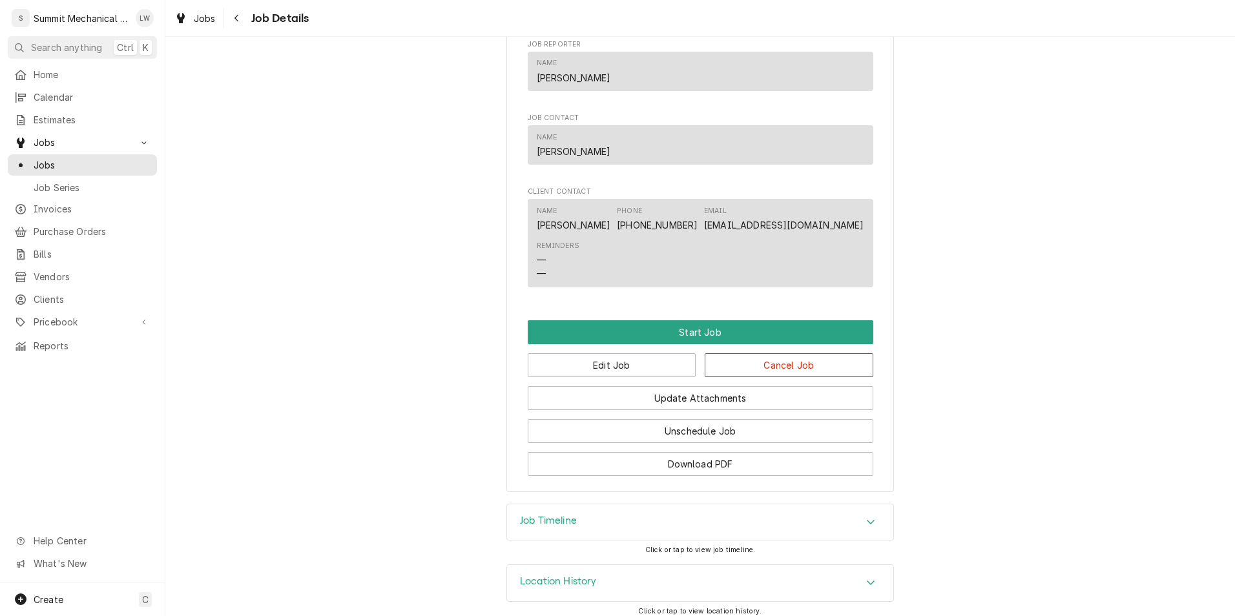
scroll to position [741, 0]
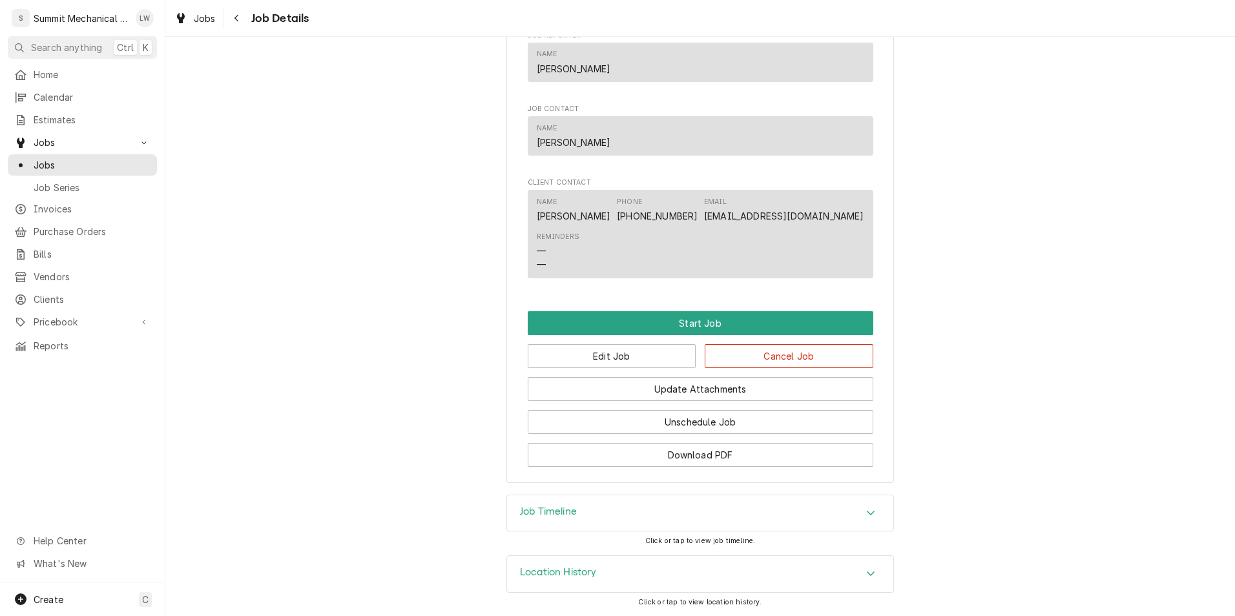
click at [601, 338] on div "Edit Job Cancel Job" at bounding box center [700, 351] width 345 height 33
click at [597, 357] on button "Edit Job" at bounding box center [612, 356] width 169 height 24
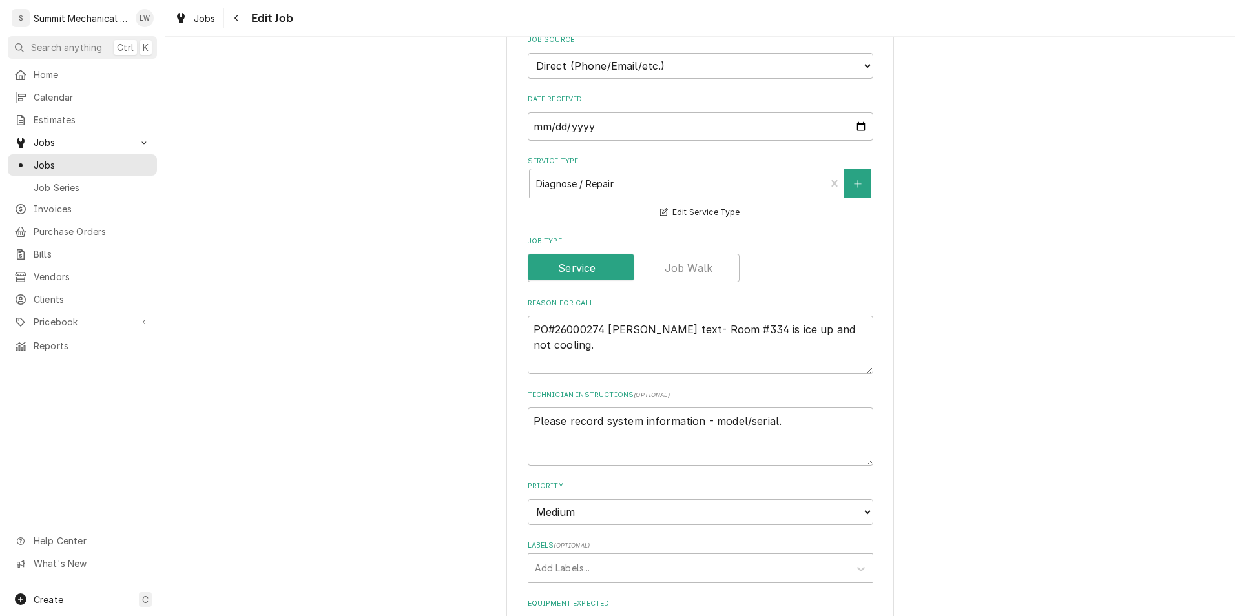
scroll to position [303, 0]
click at [747, 333] on textarea "PO#26000274 Sean text- Room #334 is ice up and not cooling." at bounding box center [700, 344] width 345 height 58
type textarea "x"
type textarea "PO#26000274 Sean text- Room #334 is ice dup and not cooling."
type textarea "x"
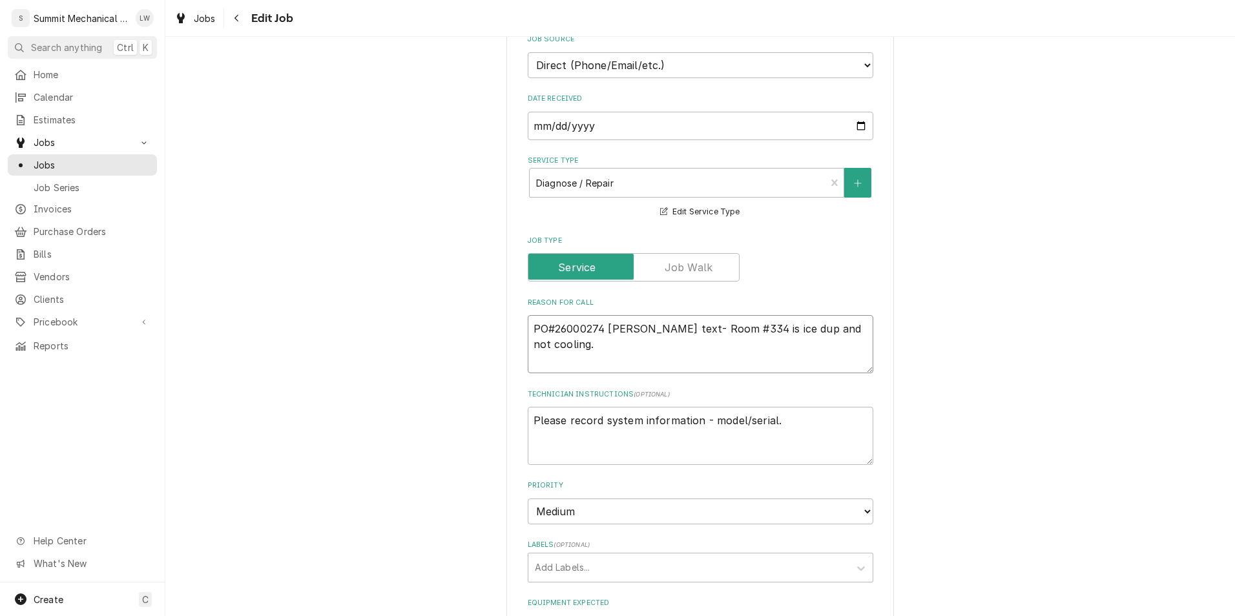
type textarea "PO#26000274 Sean text- Room #334 is ice up and not cooling."
type textarea "x"
type textarea "PO#26000274 Sean text- Room #334 is iceup and not cooling."
type textarea "x"
type textarea "PO#26000274 Sean text- Room #334 is icedup and not cooling."
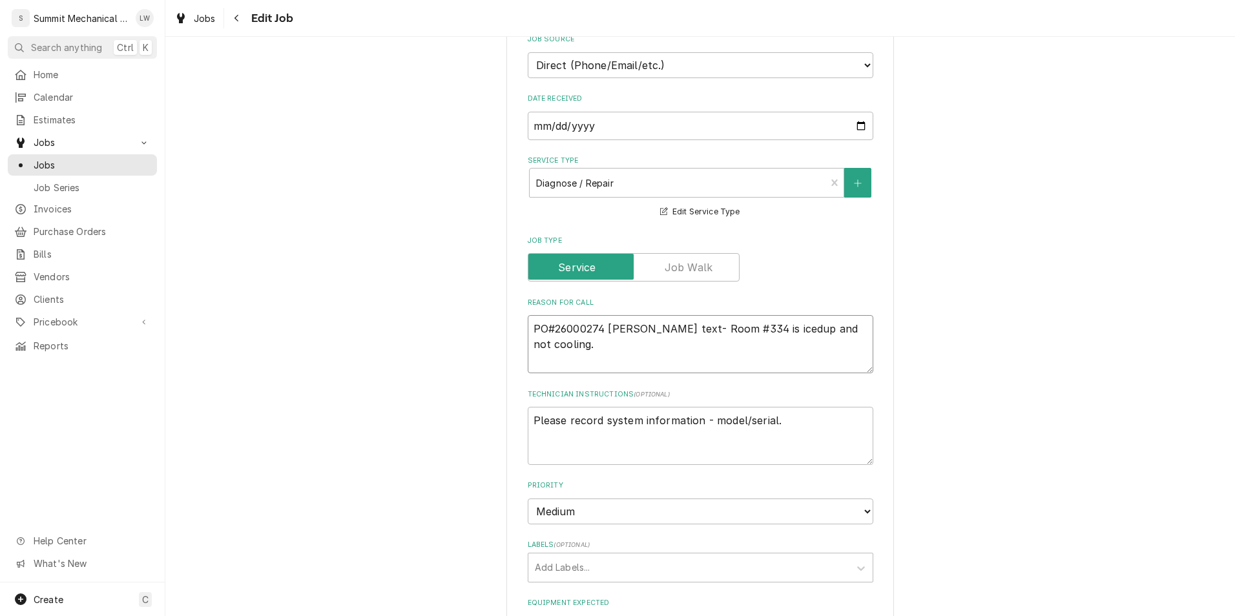
type textarea "x"
type textarea "PO#26000274 Sean text- Room #334 is iced up and not cooling."
type textarea "x"
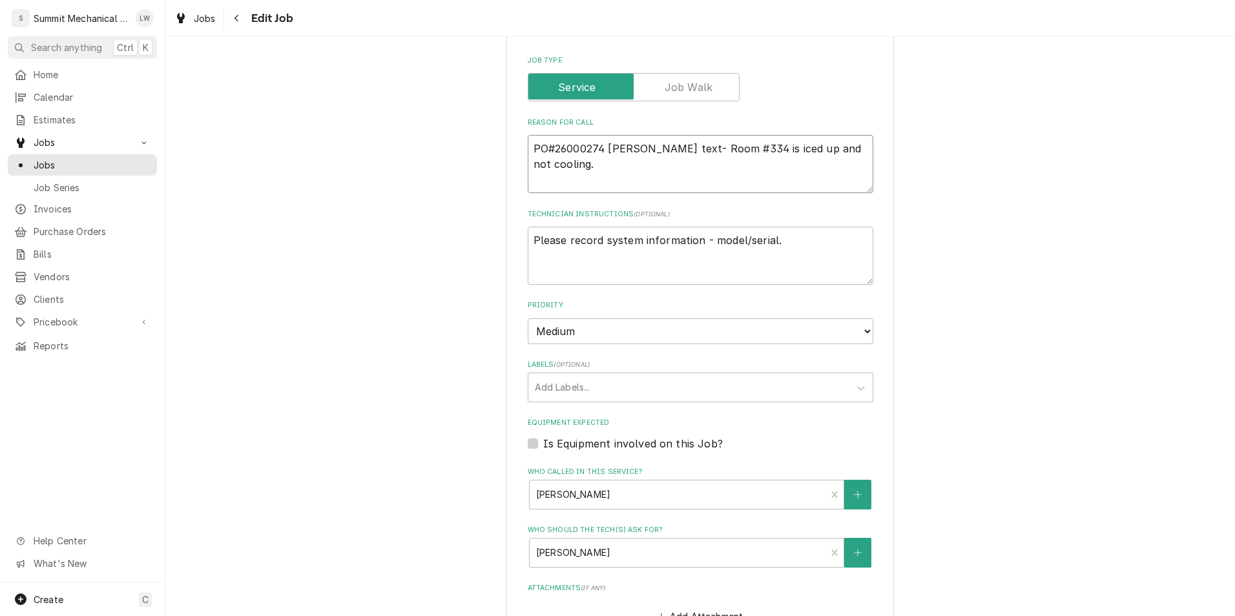
scroll to position [792, 0]
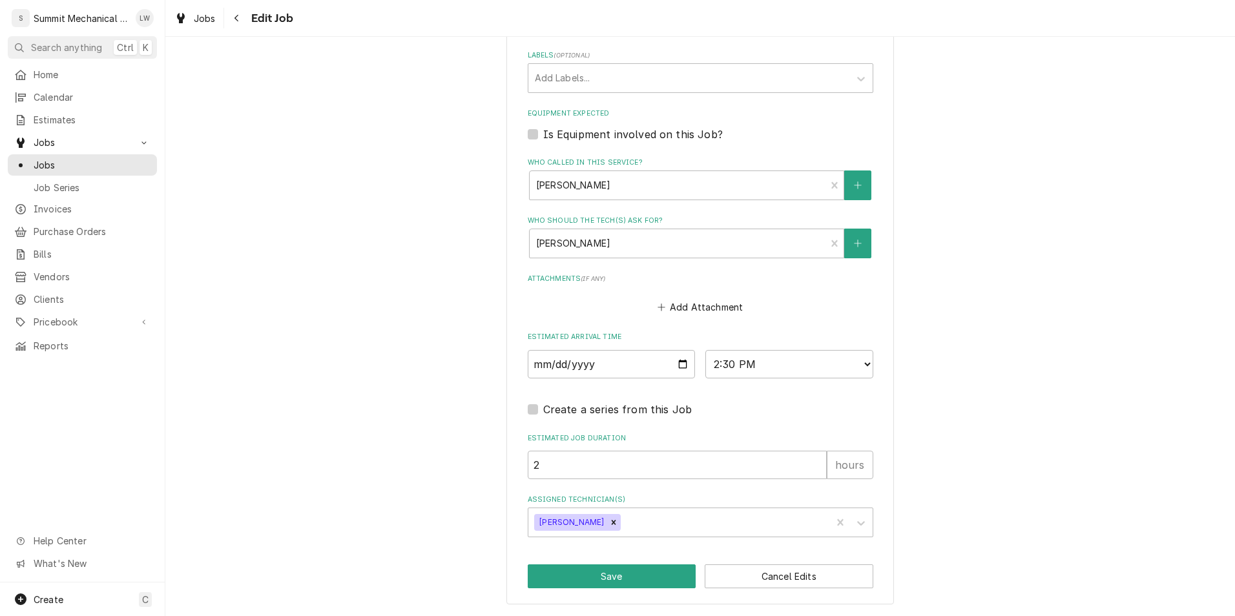
type textarea "PO#26000274 Sean text- Room #334 is iced up and not cooling."
click at [677, 362] on input "2025-09-03" at bounding box center [612, 364] width 168 height 28
type input "2025-09-04"
click at [639, 579] on button "Save" at bounding box center [612, 576] width 169 height 24
type textarea "x"
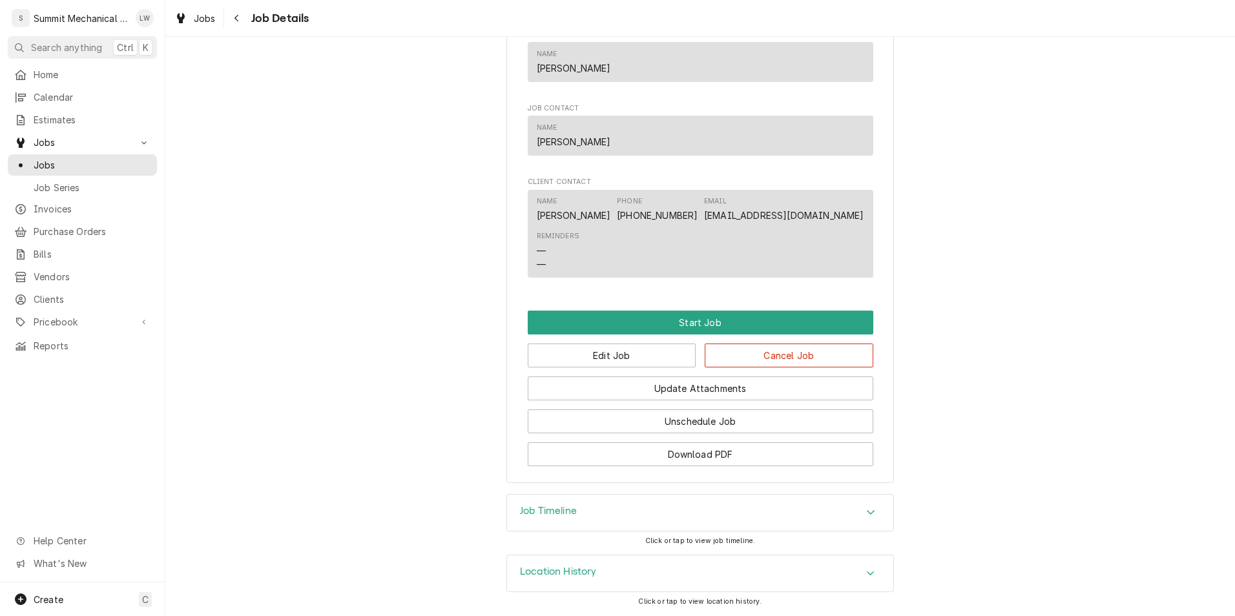
scroll to position [718, 0]
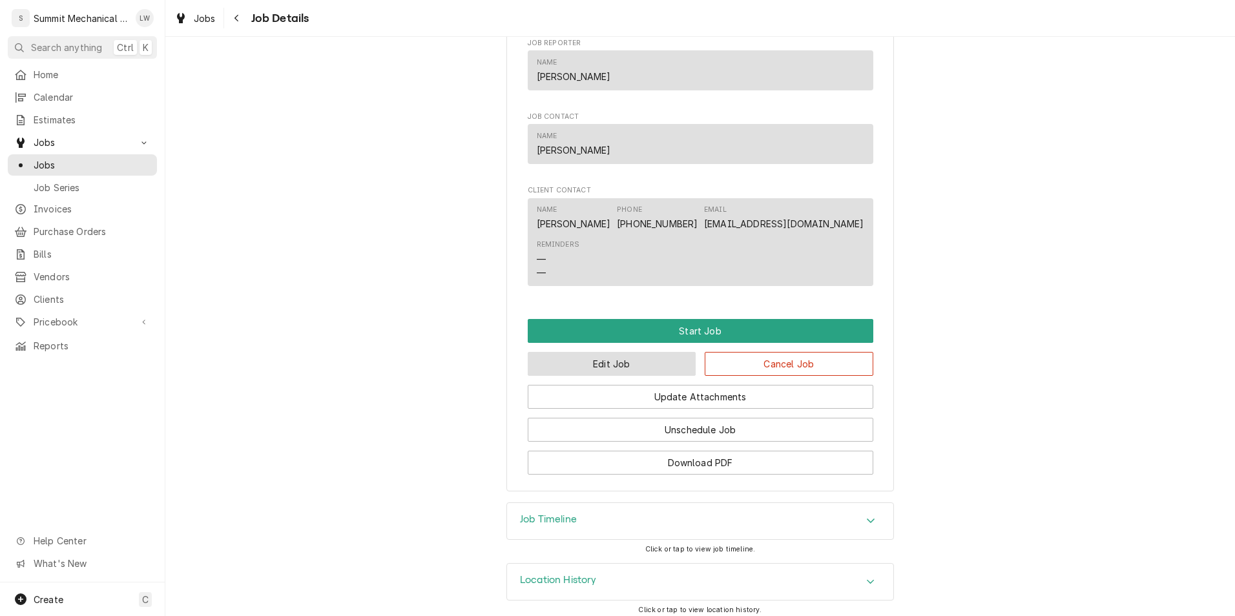
click at [579, 376] on button "Edit Job" at bounding box center [612, 364] width 169 height 24
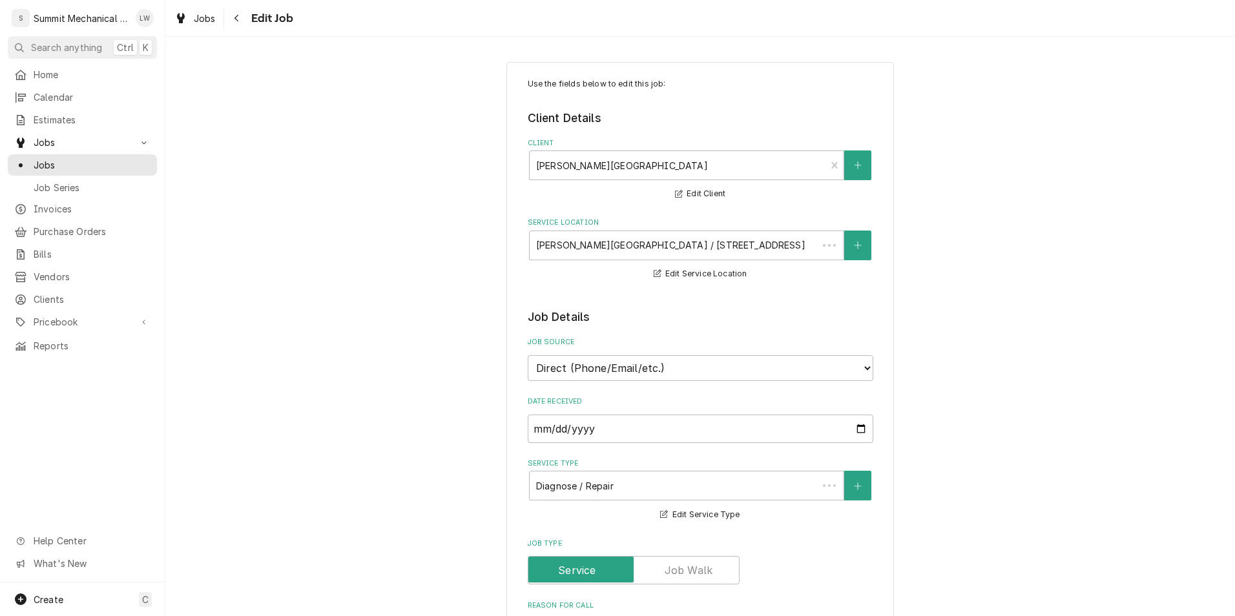
type textarea "x"
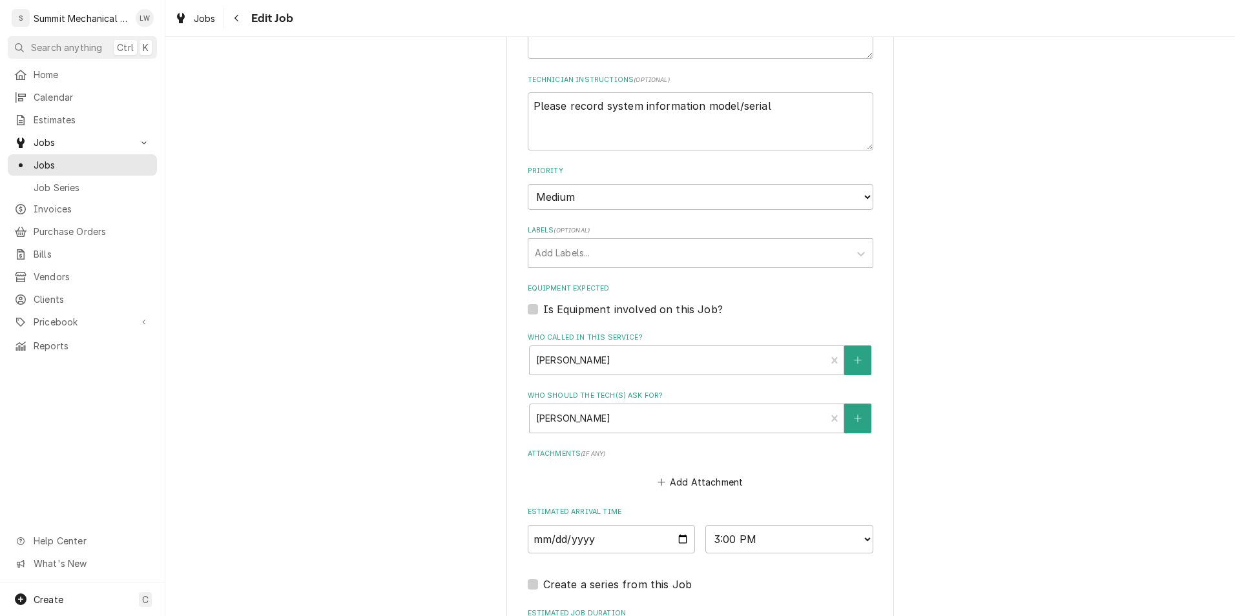
scroll to position [792, 0]
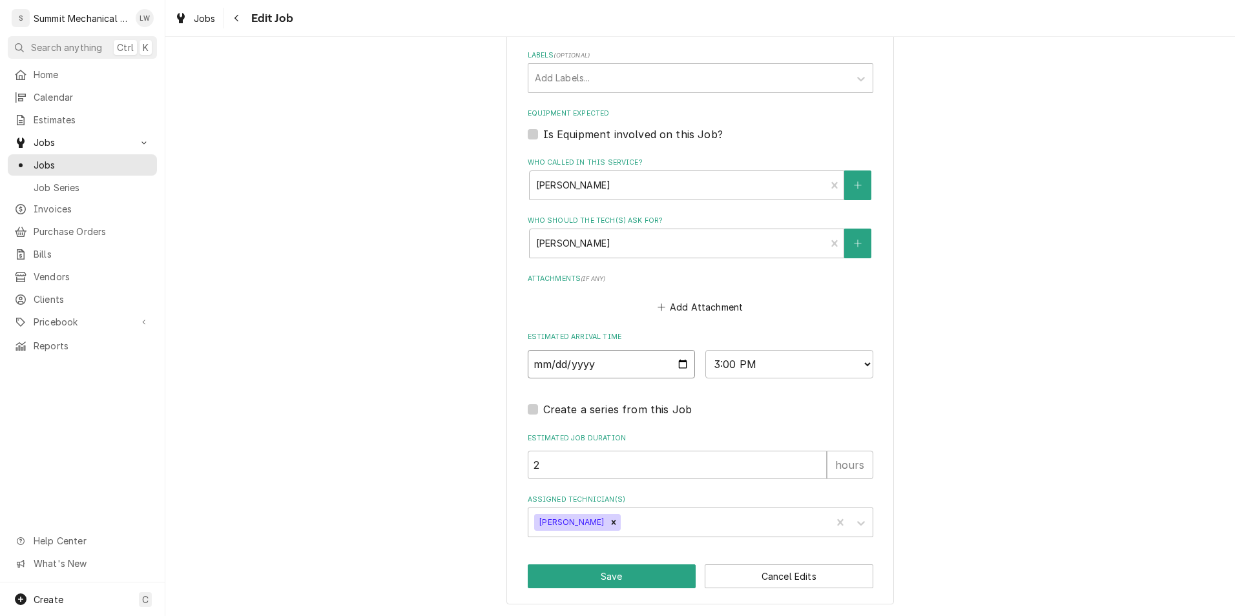
click at [680, 362] on input "[DATE]" at bounding box center [612, 364] width 168 height 28
type input "[DATE]"
click at [624, 577] on button "Save" at bounding box center [612, 576] width 169 height 24
type textarea "x"
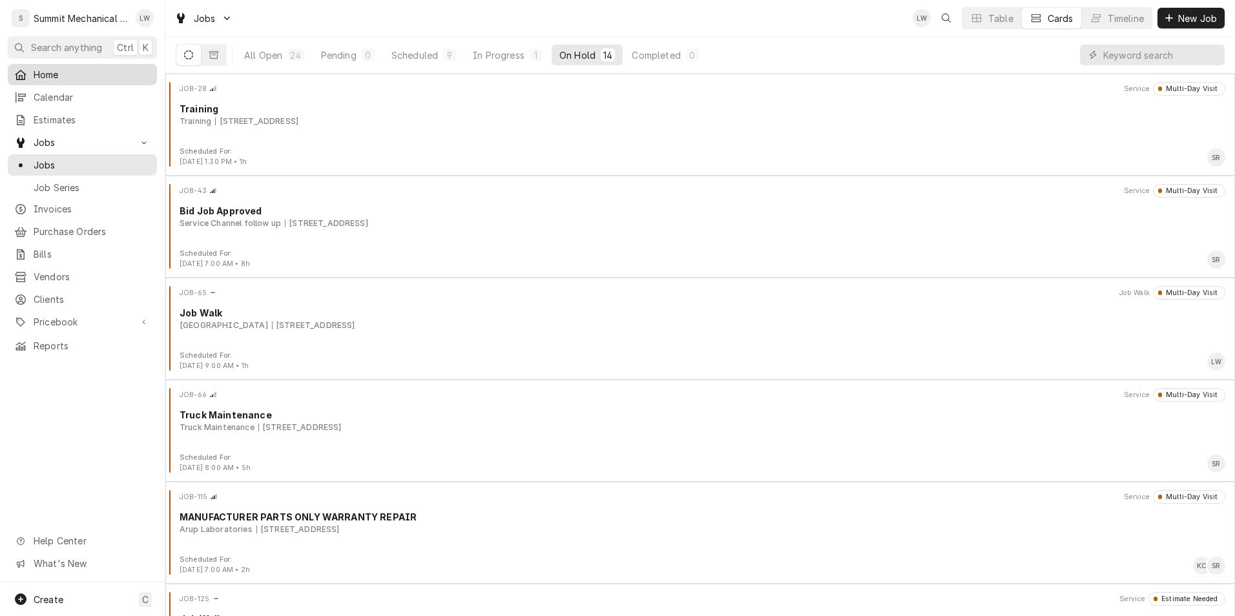
click at [56, 72] on span "Home" at bounding box center [92, 75] width 117 height 14
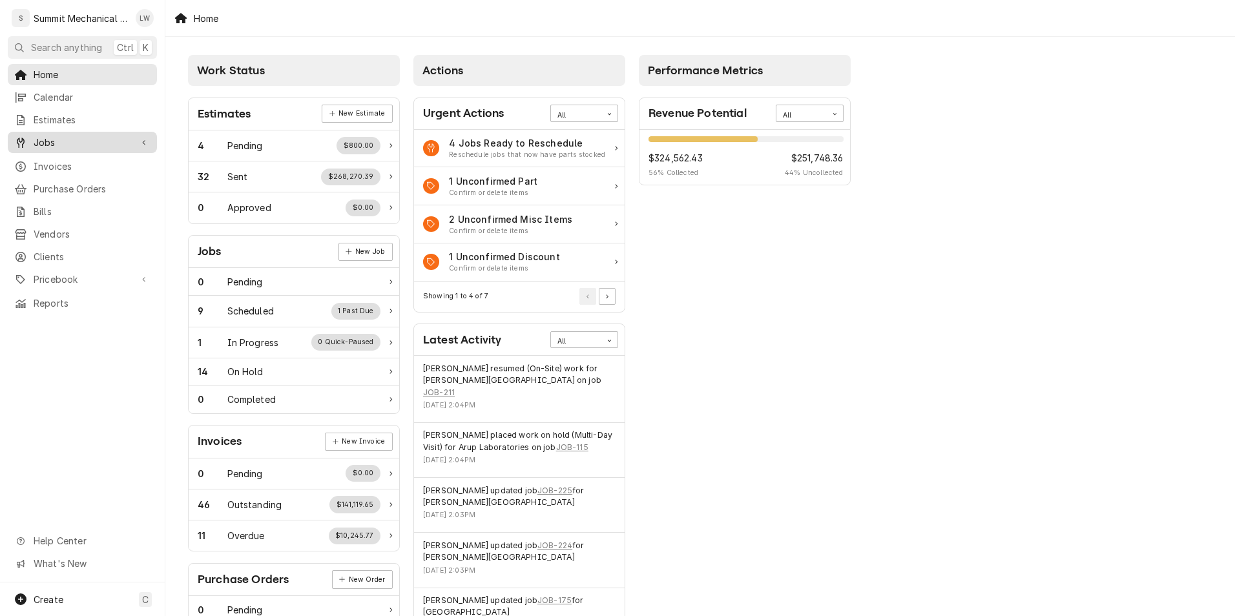
click at [67, 144] on span "Jobs" at bounding box center [83, 143] width 98 height 14
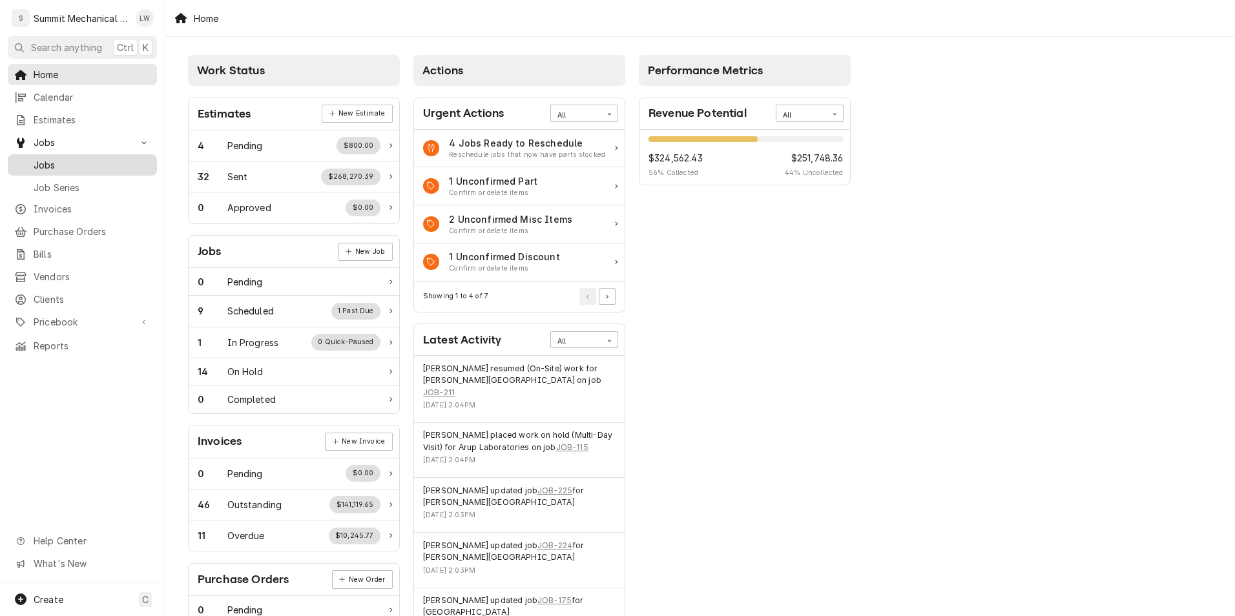
click at [70, 163] on span "Jobs" at bounding box center [92, 165] width 117 height 14
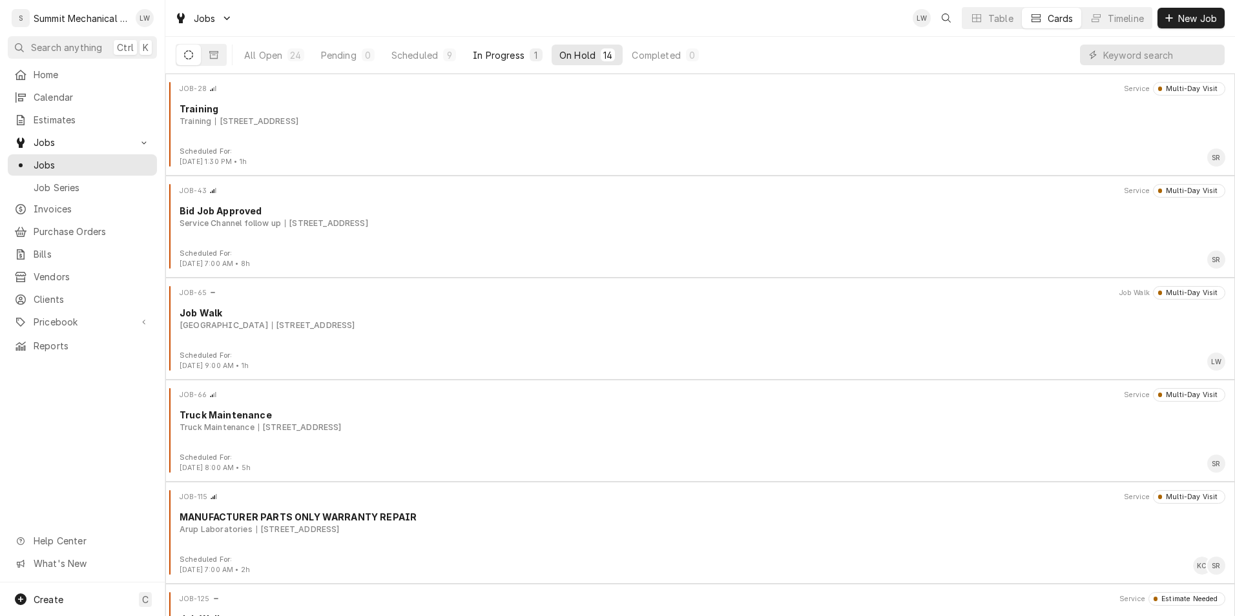
click at [520, 52] on div "In Progress" at bounding box center [499, 55] width 52 height 14
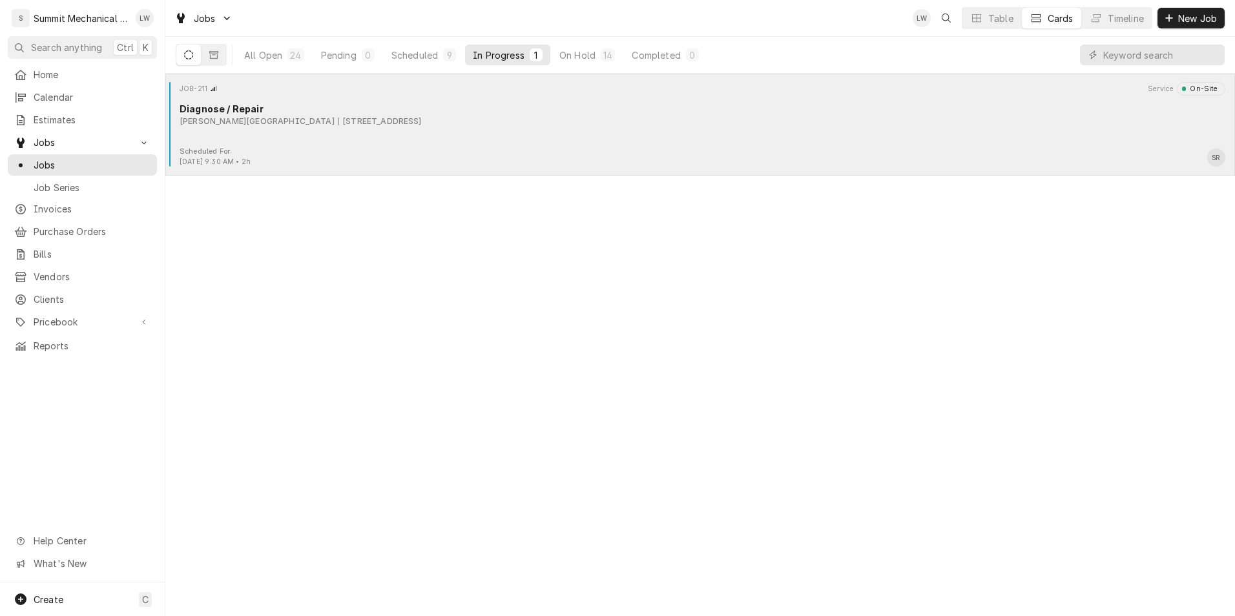
drag, startPoint x: 513, startPoint y: 98, endPoint x: 444, endPoint y: 133, distance: 77.4
click at [444, 133] on div "JOB-211 Service On-Site Diagnose / Repair Murray School District 5440 State St,…" at bounding box center [699, 114] width 1059 height 65
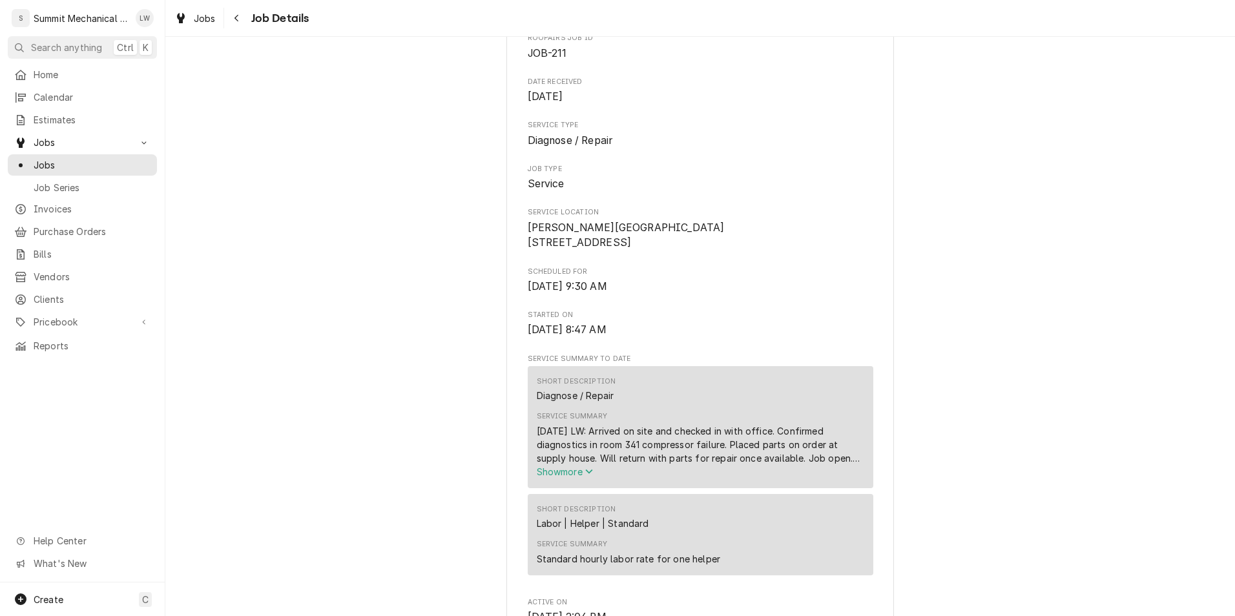
scroll to position [118, 0]
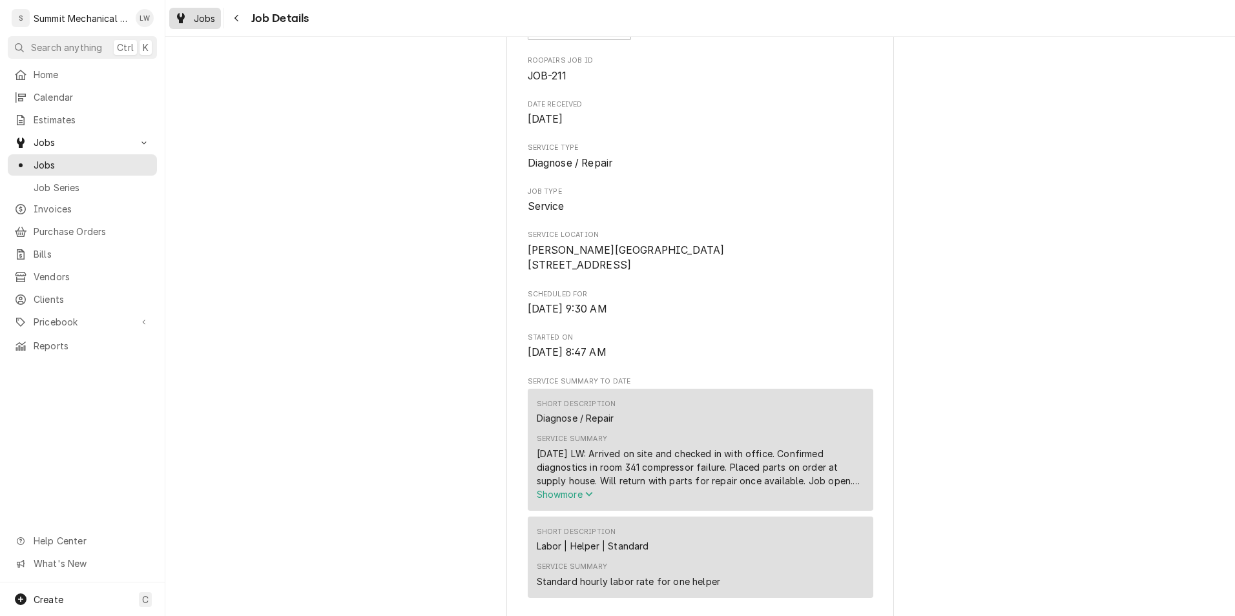
click at [193, 17] on div "Jobs" at bounding box center [195, 18] width 46 height 16
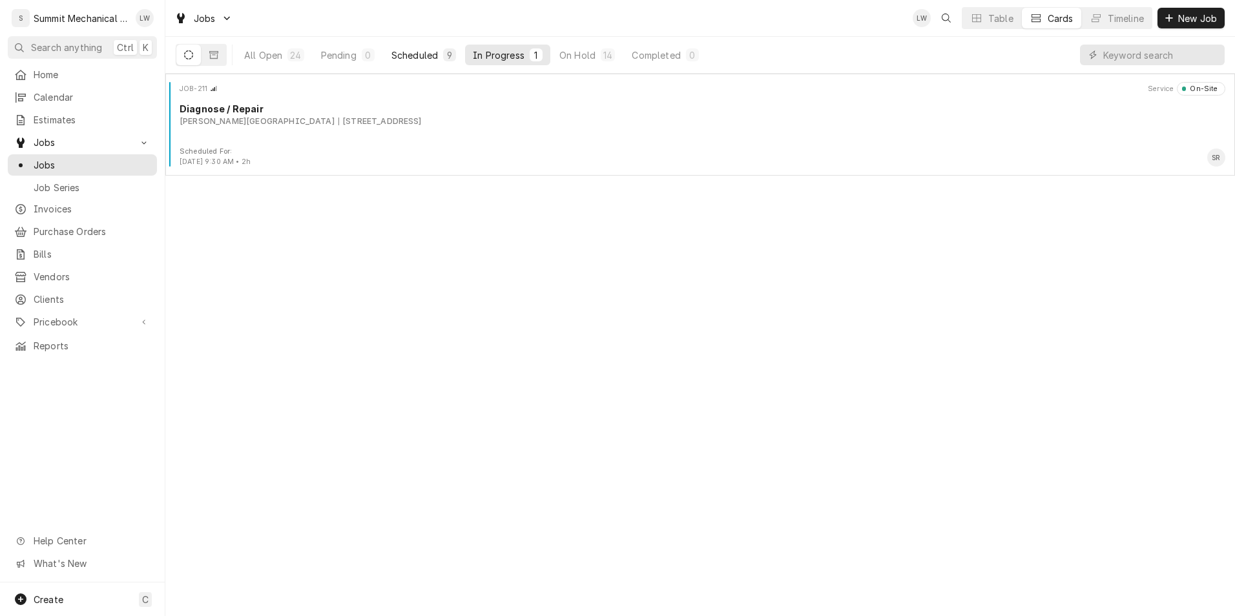
click at [393, 58] on div "Scheduled" at bounding box center [414, 55] width 46 height 14
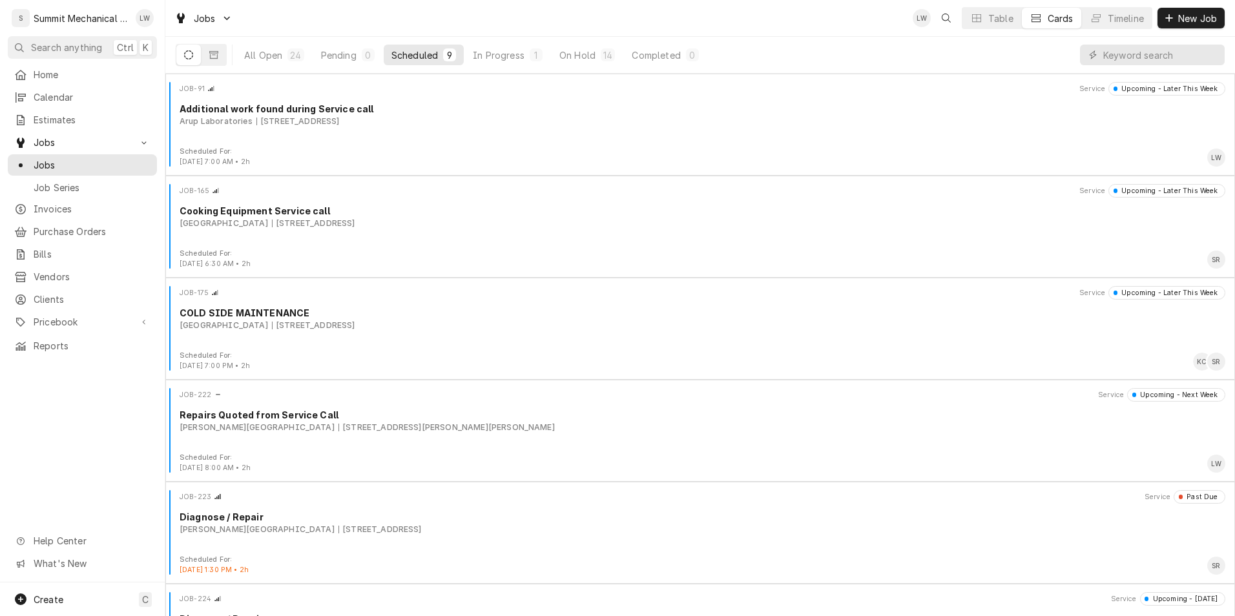
click at [433, 52] on div "Scheduled" at bounding box center [414, 55] width 46 height 14
click at [495, 52] on div "In Progress" at bounding box center [499, 55] width 52 height 14
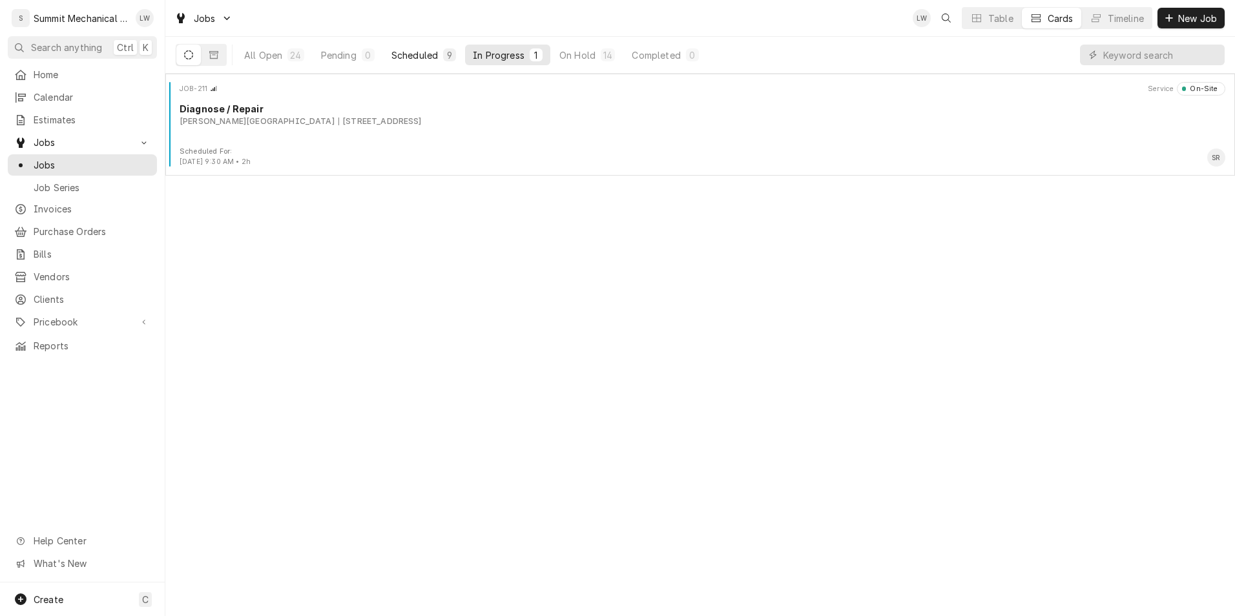
click at [427, 54] on div "Scheduled" at bounding box center [414, 55] width 46 height 14
